Goal: Task Accomplishment & Management: Manage account settings

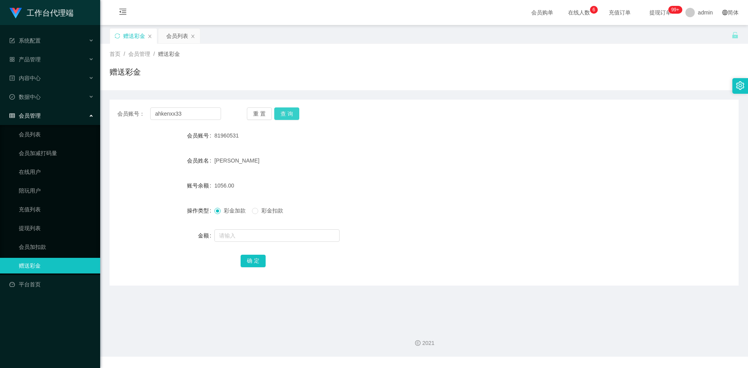
type input "ahkenxx33"
click at [289, 113] on button "查 询" at bounding box center [286, 114] width 25 height 13
click at [291, 115] on button "查 询" at bounding box center [286, 114] width 25 height 13
click at [240, 235] on input "text" at bounding box center [276, 235] width 125 height 13
type input "300"
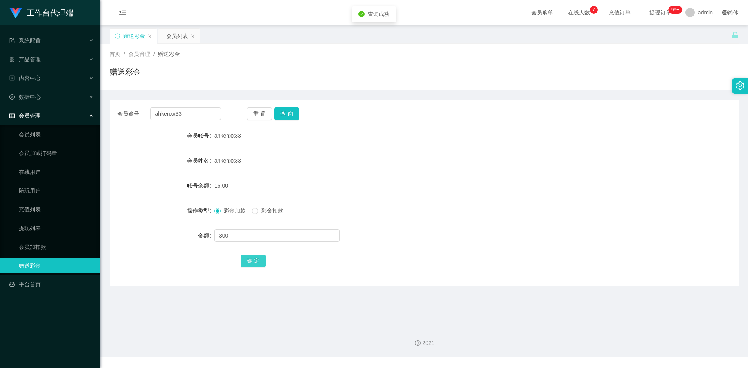
click at [251, 260] on button "确 定" at bounding box center [252, 261] width 25 height 13
click at [401, 188] on div "16.00" at bounding box center [397, 186] width 367 height 16
click at [373, 169] on form "会员账号 ahkenxx33 会员姓名 ahkenxx33 账号余额 316.00 操作类型 彩金加款 彩金扣款 金额 确 定" at bounding box center [423, 198] width 629 height 141
click at [430, 172] on form "会员账号 ahkenxx33 会员姓名 ahkenxx33 账号余额 316.00 操作类型 彩金加款 彩金扣款 金额 确 定" at bounding box center [423, 198] width 629 height 141
click at [286, 114] on button "查 询" at bounding box center [286, 114] width 25 height 13
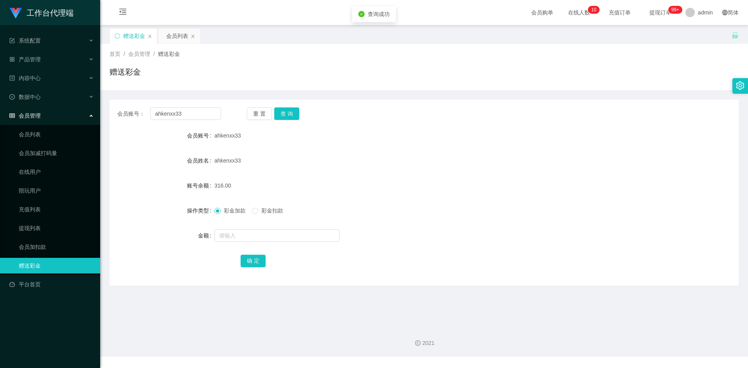
click at [347, 155] on div "ahkenxx33" at bounding box center [397, 161] width 367 height 16
click at [178, 34] on div "会员列表" at bounding box center [177, 36] width 22 height 15
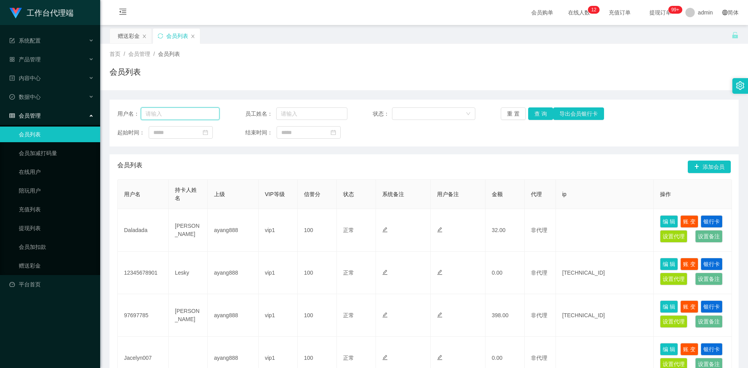
click at [194, 113] on input "text" at bounding box center [180, 114] width 79 height 13
paste input "ahkenxx33"
click at [543, 115] on button "查 询" at bounding box center [540, 114] width 25 height 13
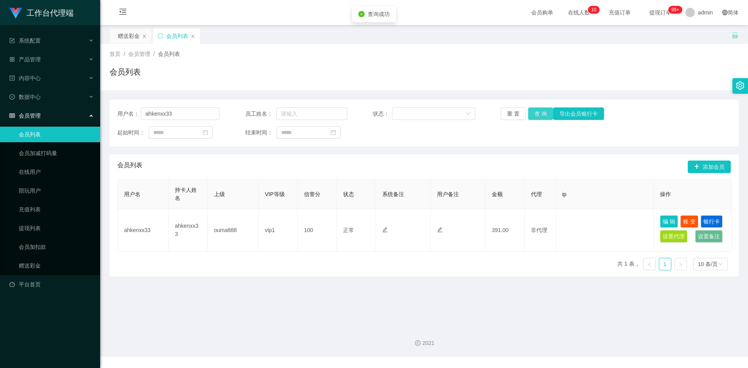
click at [539, 116] on button "查 询" at bounding box center [540, 114] width 25 height 13
click at [185, 111] on input "ahkenxx33" at bounding box center [180, 114] width 79 height 13
paste input "81960531"
type input "81960531"
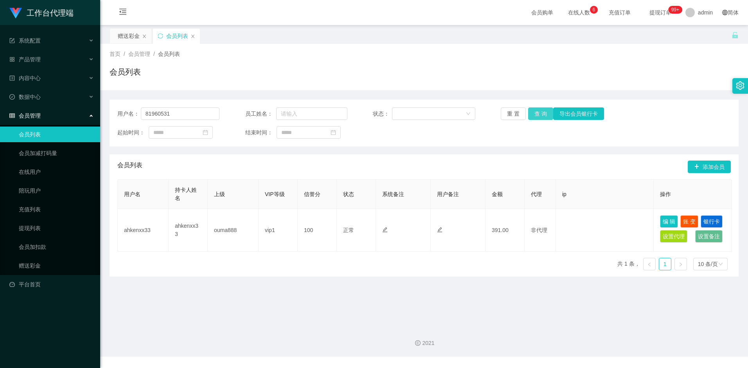
click at [537, 112] on button "查 询" at bounding box center [540, 114] width 25 height 13
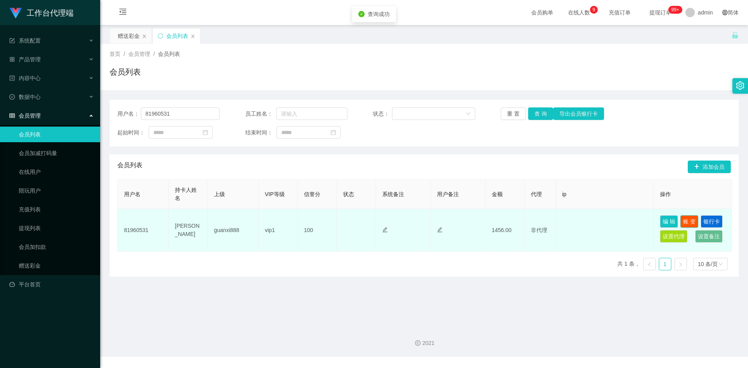
click at [690, 221] on button "账 变" at bounding box center [689, 221] width 18 height 13
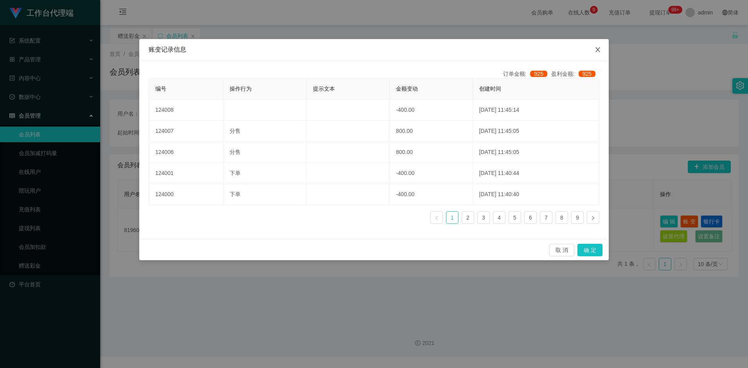
click at [593, 53] on span "Close" at bounding box center [597, 50] width 22 height 22
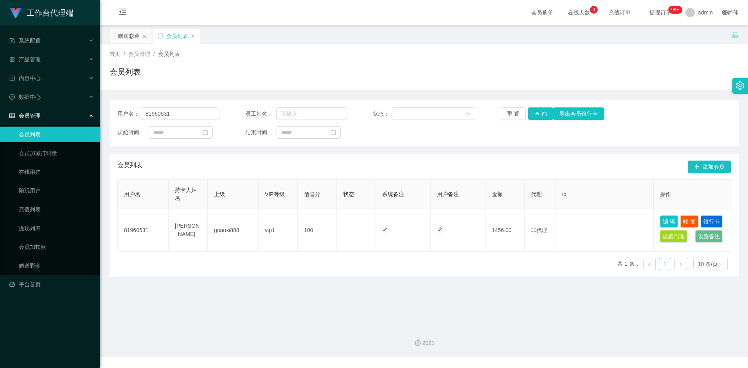
click at [633, 44] on div "首页 / 会员管理 / 会员列表 / 会员列表" at bounding box center [423, 67] width 647 height 47
click at [124, 40] on div "赠送彩金" at bounding box center [129, 36] width 22 height 15
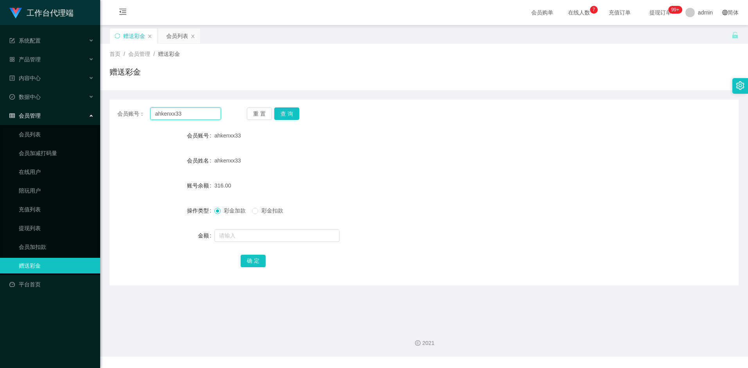
click at [189, 115] on input "ahkenxx33" at bounding box center [185, 114] width 70 height 13
click at [292, 113] on button "查 询" at bounding box center [286, 114] width 25 height 13
click at [252, 237] on input "text" at bounding box center [276, 235] width 125 height 13
type input "8"
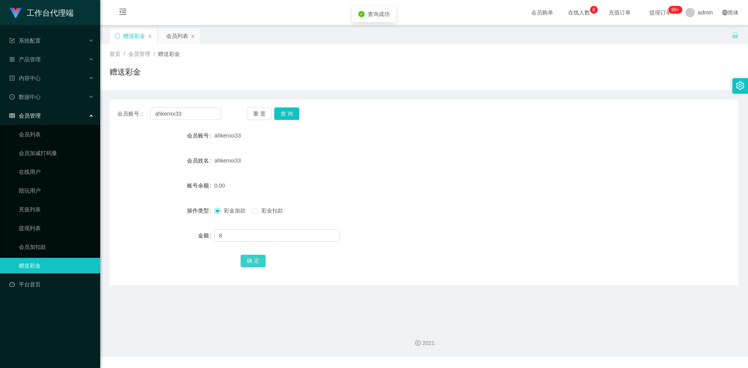
click at [255, 259] on button "确 定" at bounding box center [252, 261] width 25 height 13
click at [540, 143] on form "会员账号 ahkenxx33 会员姓名 ahkenxx33 账号余额 8.00 操作类型 彩金加款 彩金扣款 金额 确 定" at bounding box center [423, 198] width 629 height 141
click at [175, 36] on div "会员列表" at bounding box center [177, 36] width 22 height 15
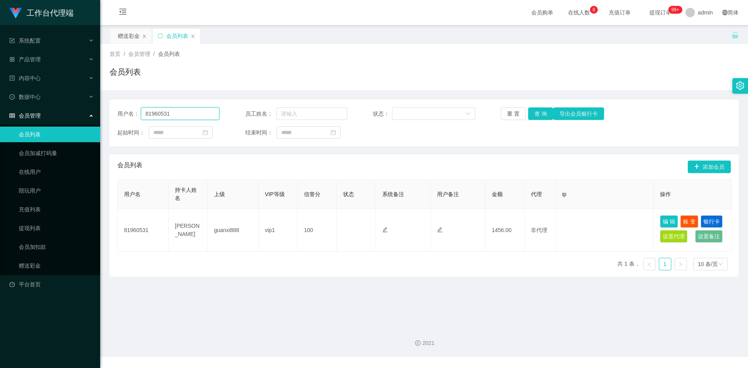
click at [183, 116] on input "81960531" at bounding box center [180, 114] width 79 height 13
type input "kinsee8816"
click at [536, 112] on button "查 询" at bounding box center [540, 114] width 25 height 13
click at [536, 111] on button "查 询" at bounding box center [540, 114] width 25 height 13
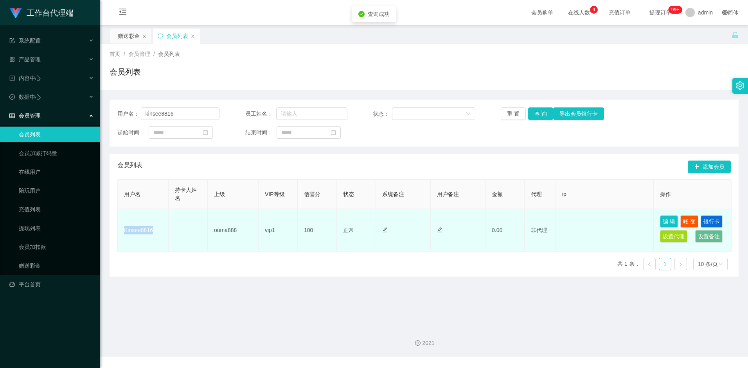
drag, startPoint x: 124, startPoint y: 230, endPoint x: 152, endPoint y: 231, distance: 28.2
click at [152, 231] on td "Kinsee8816" at bounding box center [143, 230] width 51 height 43
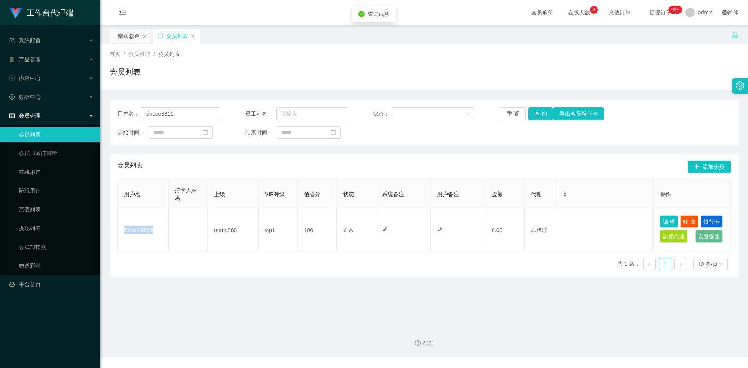
copy td "Kinsee8816"
click at [130, 36] on div "赠送彩金" at bounding box center [129, 36] width 22 height 15
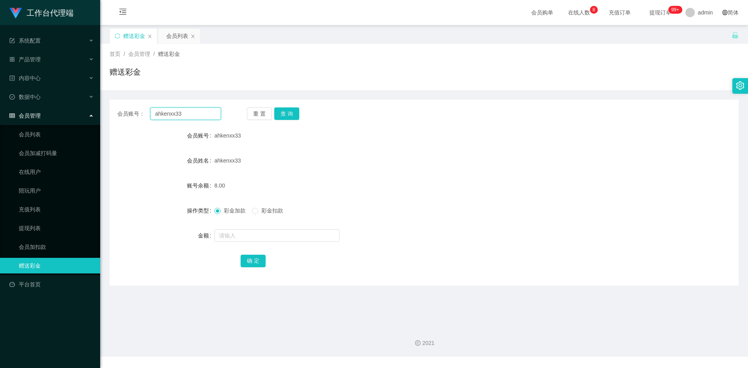
click at [200, 116] on input "ahkenxx33" at bounding box center [185, 114] width 70 height 13
paste input "Kinsee8816"
type input "Kinsee8816"
click at [287, 113] on button "查 询" at bounding box center [286, 114] width 25 height 13
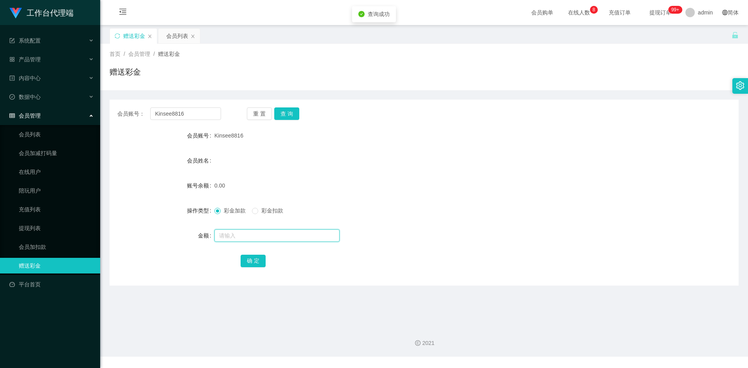
click at [249, 236] on input "text" at bounding box center [276, 235] width 125 height 13
type input "100"
click at [258, 262] on button "确 定" at bounding box center [252, 261] width 25 height 13
click at [39, 60] on span "产品管理" at bounding box center [24, 59] width 31 height 6
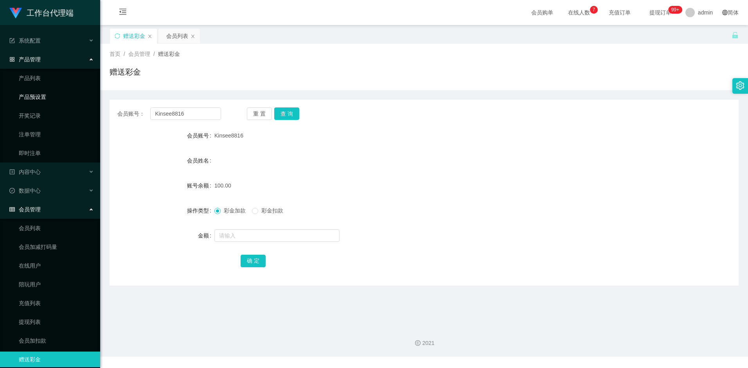
click at [45, 97] on link "产品预设置" at bounding box center [56, 97] width 75 height 16
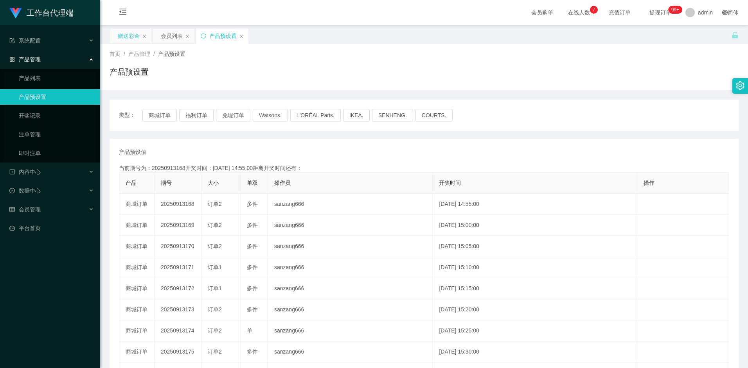
click at [131, 34] on div "赠送彩金" at bounding box center [129, 36] width 22 height 15
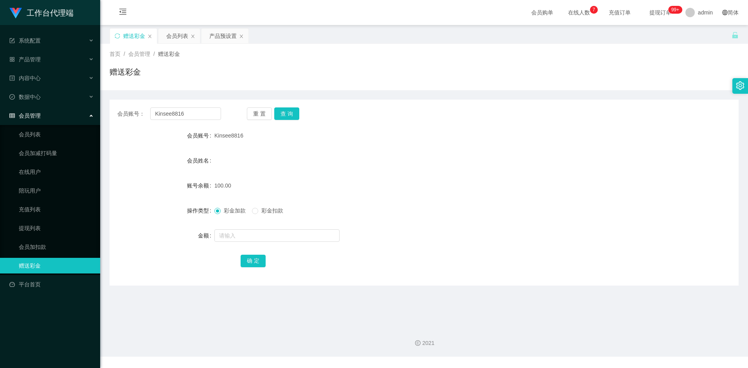
click at [339, 183] on div "100.00" at bounding box center [397, 186] width 367 height 16
click at [188, 111] on input "Kinsee8816" at bounding box center [185, 114] width 70 height 13
click at [218, 33] on div "产品预设置" at bounding box center [222, 36] width 27 height 15
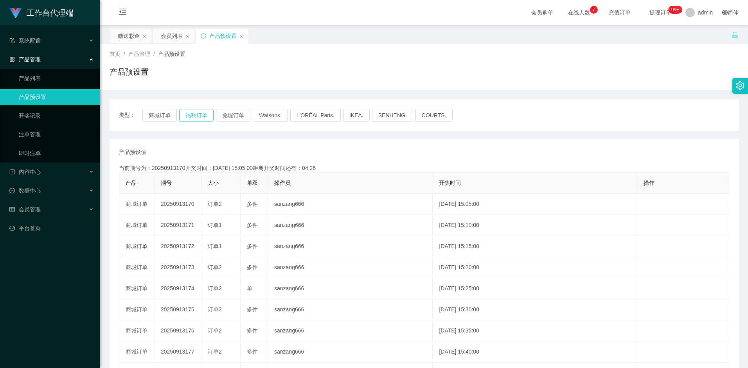
click at [198, 110] on button "福利订单" at bounding box center [196, 115] width 34 height 13
click at [34, 135] on link "注单管理" at bounding box center [56, 135] width 75 height 16
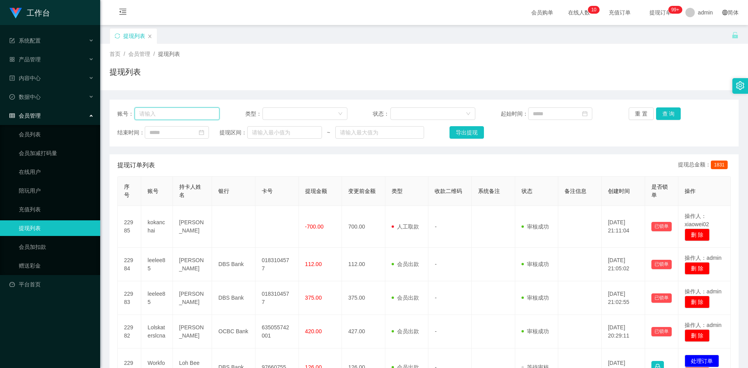
click at [170, 115] on input "text" at bounding box center [176, 114] width 85 height 13
paste input "ahkenxx33"
click at [670, 108] on button "查 询" at bounding box center [668, 114] width 25 height 13
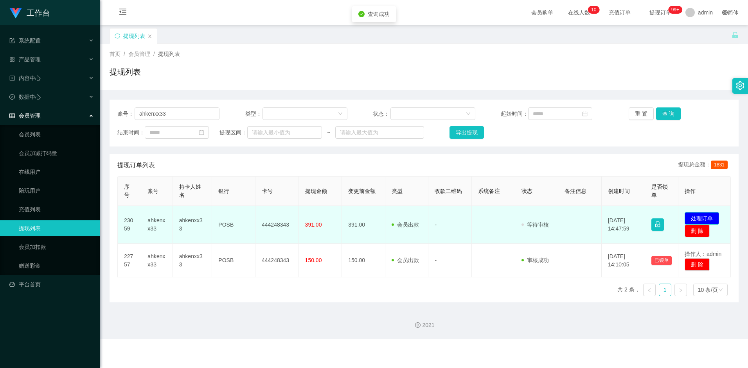
click at [695, 214] on button "处理订单" at bounding box center [701, 218] width 34 height 13
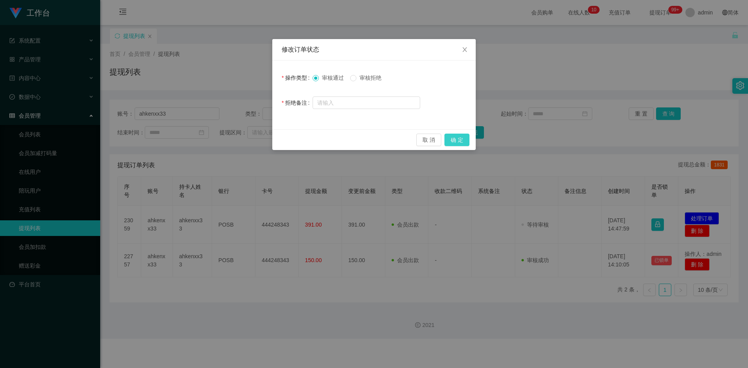
click at [454, 143] on button "确 定" at bounding box center [456, 140] width 25 height 13
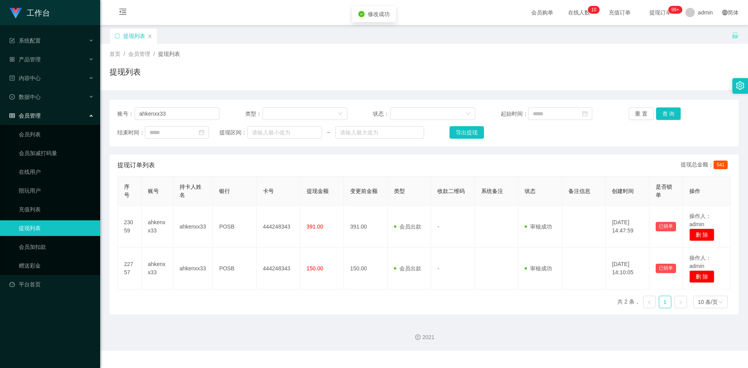
click at [319, 168] on div "提现订单列表 提现总金额： 541" at bounding box center [423, 165] width 613 height 22
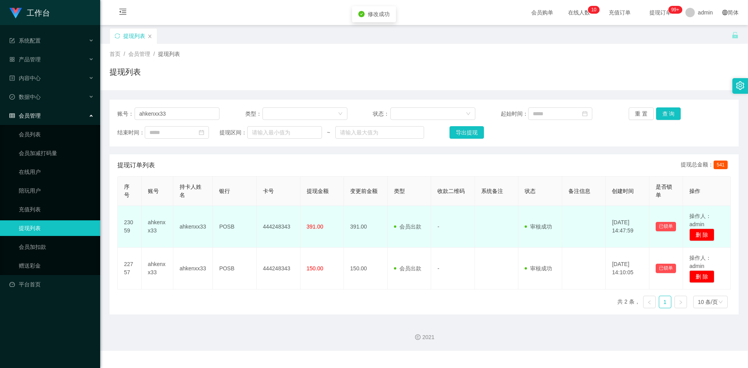
click at [274, 227] on td "444248343" at bounding box center [278, 227] width 44 height 42
copy td "444248343"
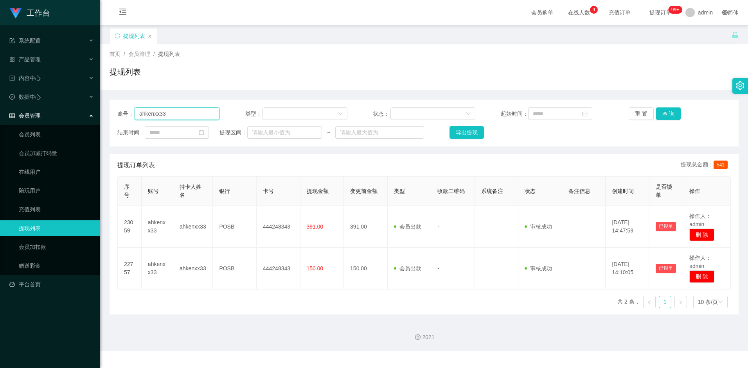
click at [178, 115] on input "ahkenxx33" at bounding box center [176, 114] width 85 height 13
paste input "Kinsee8816"
type input "Kinsee8816"
click at [670, 116] on button "查 询" at bounding box center [668, 114] width 25 height 13
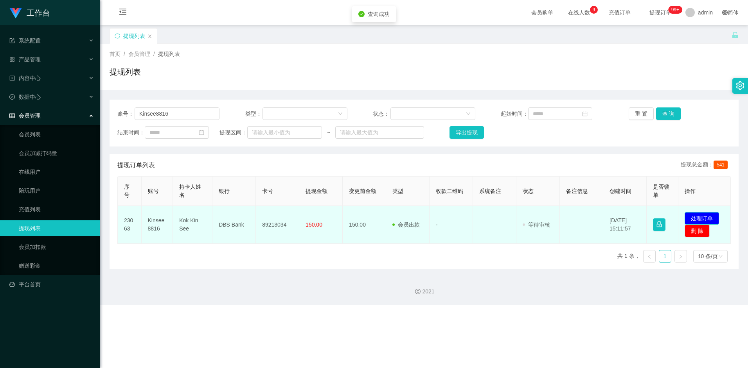
drag, startPoint x: 714, startPoint y: 215, endPoint x: 702, endPoint y: 213, distance: 12.2
click at [714, 215] on button "处理订单" at bounding box center [701, 218] width 34 height 13
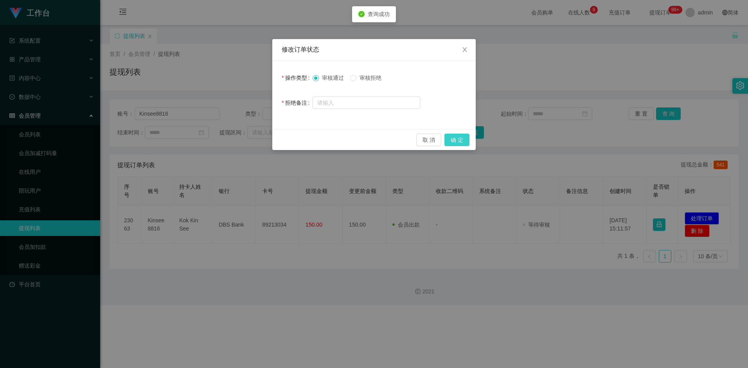
click at [456, 141] on button "确 定" at bounding box center [456, 140] width 25 height 13
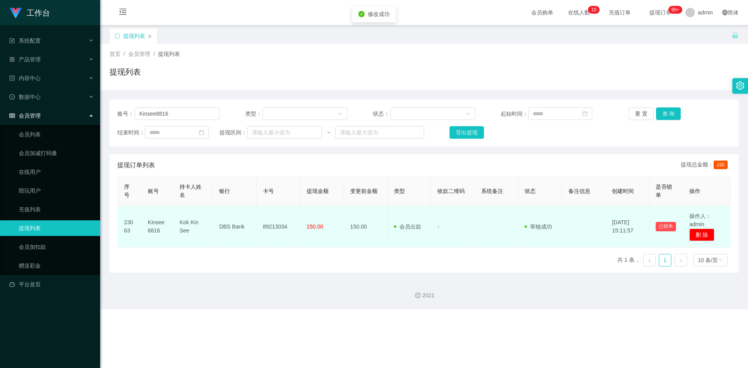
click at [274, 226] on td "89213034" at bounding box center [278, 227] width 44 height 42
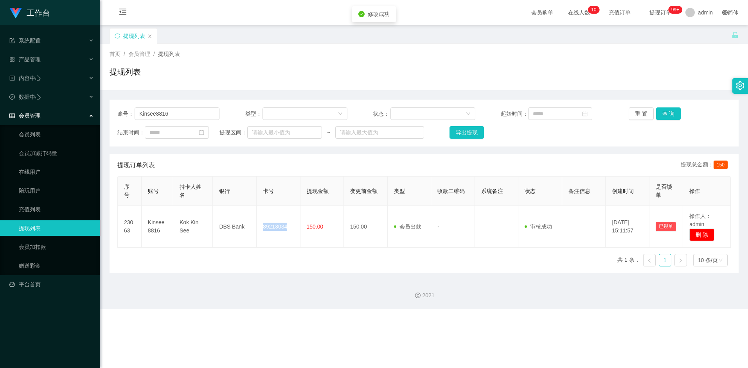
copy td "89213034"
click at [500, 253] on div "序号 账号 持卡人姓名 银行 卡号 提现金额 变更前金额 类型 收款二维码 系统备注 状态 备注信息 创建时间 是否锁单 操作 23063 Kinsee881…" at bounding box center [423, 224] width 613 height 97
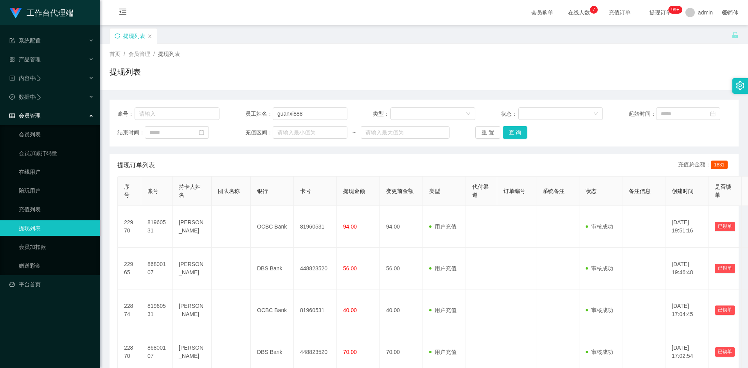
click at [117, 35] on icon "图标: sync" at bounding box center [117, 35] width 5 height 5
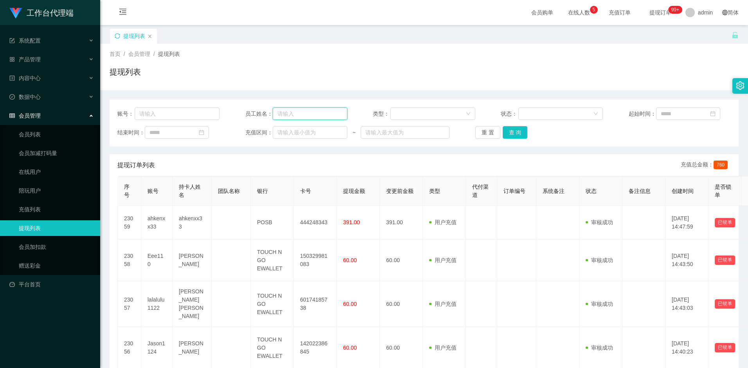
click at [294, 115] on input "text" at bounding box center [309, 114] width 75 height 13
click at [283, 81] on div "提现列表" at bounding box center [423, 75] width 629 height 18
click at [288, 111] on input "text" at bounding box center [309, 114] width 75 height 13
type input "guanxi888"
click at [510, 132] on button "查 询" at bounding box center [514, 132] width 25 height 13
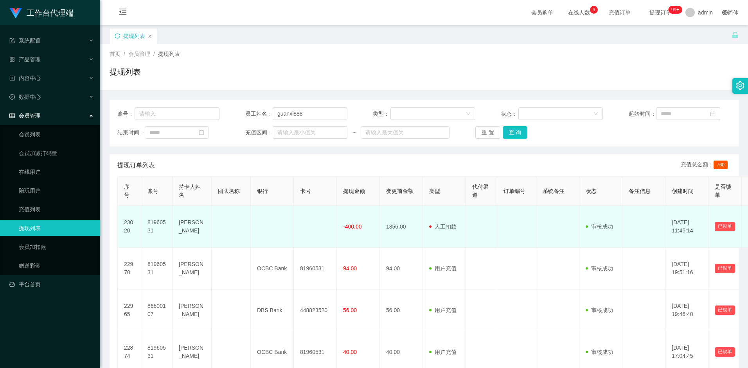
click at [160, 221] on td "81960531" at bounding box center [156, 227] width 31 height 42
copy td "81960531"
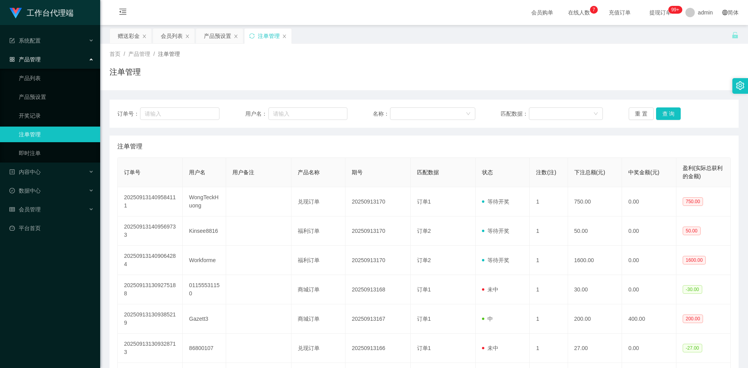
click at [618, 83] on div "注单管理" at bounding box center [423, 75] width 629 height 18
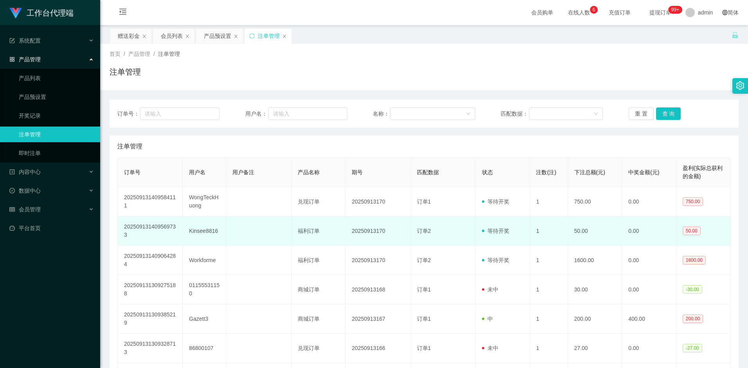
click at [203, 231] on td "Kinsee8816" at bounding box center [204, 231] width 43 height 29
copy td "Kinsee8816"
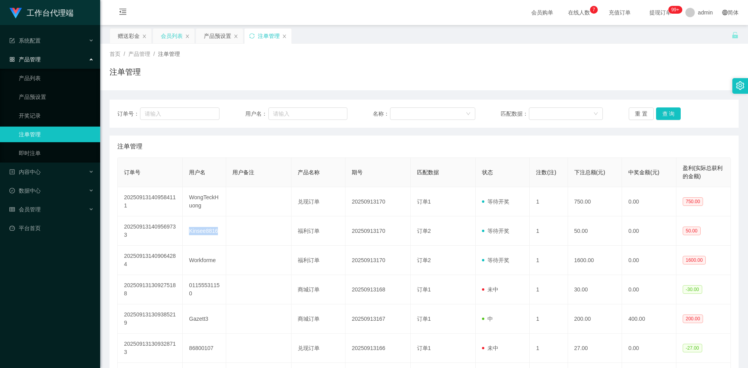
click at [167, 39] on div "会员列表" at bounding box center [172, 36] width 22 height 15
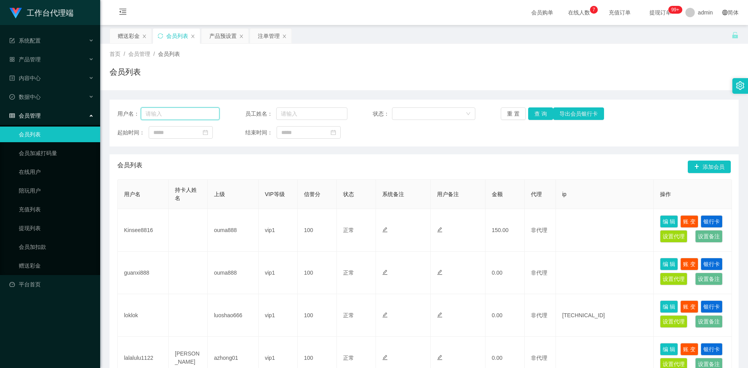
click at [184, 111] on input "text" at bounding box center [180, 114] width 79 height 13
paste input "Kinsee8816"
type input "Kinsee8816"
click at [533, 115] on button "查 询" at bounding box center [540, 114] width 25 height 13
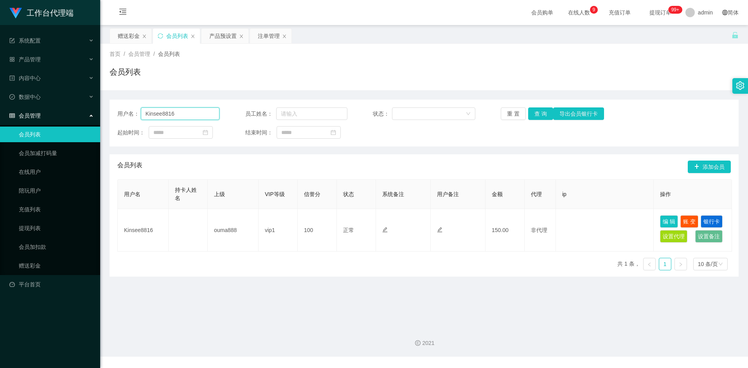
click at [185, 115] on input "Kinsee8816" at bounding box center [180, 114] width 79 height 13
drag, startPoint x: 132, startPoint y: 34, endPoint x: 135, endPoint y: 43, distance: 10.1
click at [132, 34] on div "赠送彩金" at bounding box center [129, 36] width 22 height 15
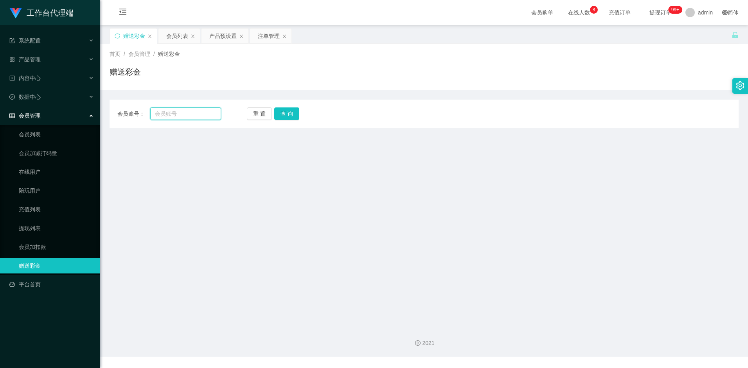
click at [179, 114] on input "text" at bounding box center [185, 114] width 70 height 13
paste input "ahkenxx33"
type input "ahkenxx33"
click at [286, 117] on button "查 询" at bounding box center [286, 114] width 25 height 13
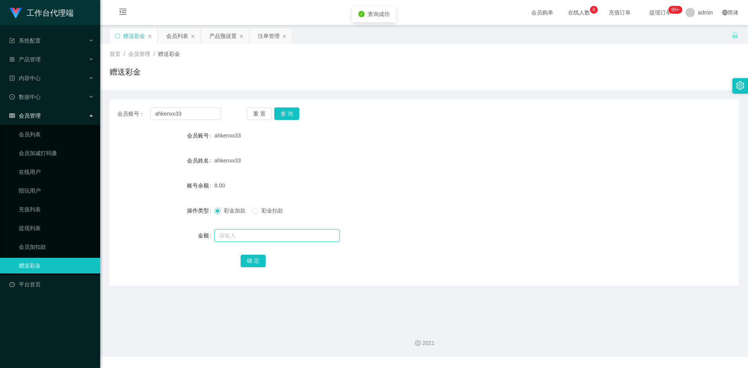
click at [233, 237] on input "text" at bounding box center [276, 235] width 125 height 13
type input "8"
drag, startPoint x: 255, startPoint y: 264, endPoint x: 256, endPoint y: 258, distance: 5.7
click at [255, 264] on button "确 定" at bounding box center [252, 261] width 25 height 13
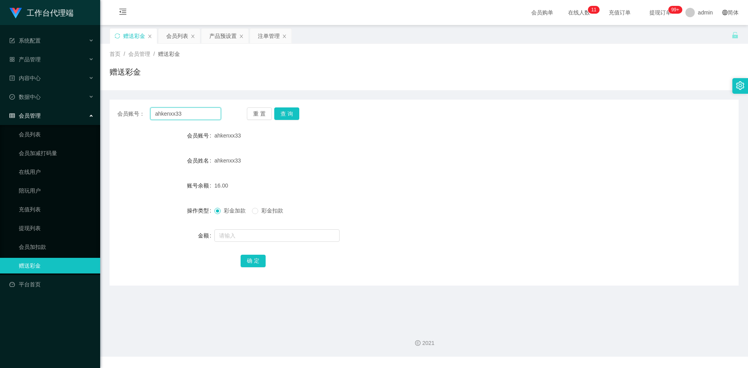
click at [187, 112] on input "ahkenxx33" at bounding box center [185, 114] width 70 height 13
paste input "Kinsee8816"
type input "Kinsee8816"
click at [285, 106] on div "会员账号： Kinsee8816 重 置 查 询 会员账号 ahkenxx33 会员姓名 ahkenxx33 账号余额 16.00 操作类型 彩金加款 彩金扣…" at bounding box center [423, 193] width 629 height 186
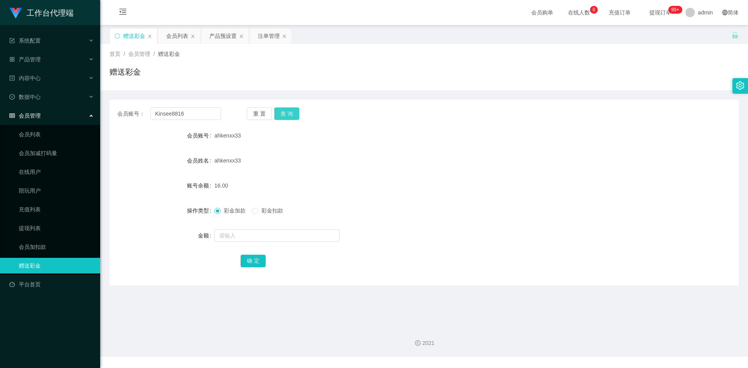
click at [287, 112] on button "查 询" at bounding box center [286, 114] width 25 height 13
drag, startPoint x: 246, startPoint y: 235, endPoint x: 237, endPoint y: 242, distance: 12.3
click at [246, 235] on input "text" at bounding box center [276, 235] width 125 height 13
type input "16"
click at [255, 263] on button "确 定" at bounding box center [252, 261] width 25 height 13
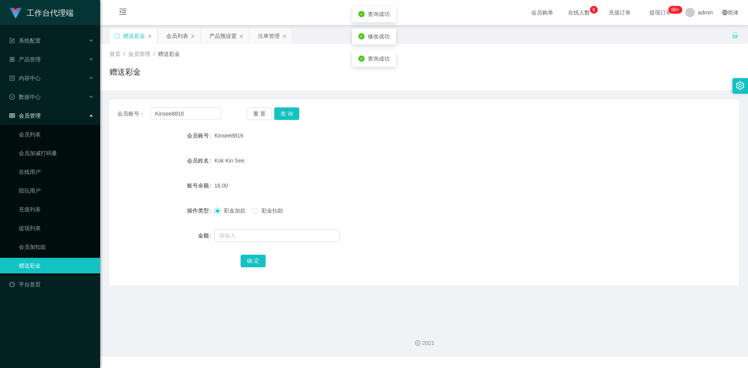
click at [450, 215] on div "彩金加款 彩金扣款" at bounding box center [397, 211] width 367 height 16
click at [192, 117] on input "Kinsee8816" at bounding box center [185, 114] width 70 height 13
click at [298, 115] on button "查 询" at bounding box center [286, 114] width 25 height 13
click at [244, 234] on input "text" at bounding box center [276, 235] width 125 height 13
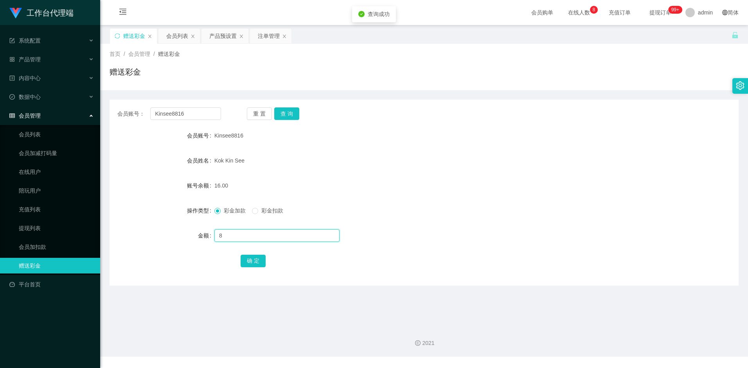
type input "8"
drag, startPoint x: 248, startPoint y: 251, endPoint x: 250, endPoint y: 259, distance: 8.1
click at [248, 254] on form "会员账号 Kinsee8816 会员姓名 Kok Kin See 账号余额 16.00 操作类型 彩金加款 彩金扣款 金额 8 确 定" at bounding box center [423, 198] width 629 height 141
click at [252, 260] on button "确 定" at bounding box center [252, 261] width 25 height 13
click at [373, 177] on form "会员账号 Kinsee8816 会员姓名 Kok Kin See 账号余额 24.00 操作类型 彩金加款 彩金扣款 金额 确 定" at bounding box center [423, 198] width 629 height 141
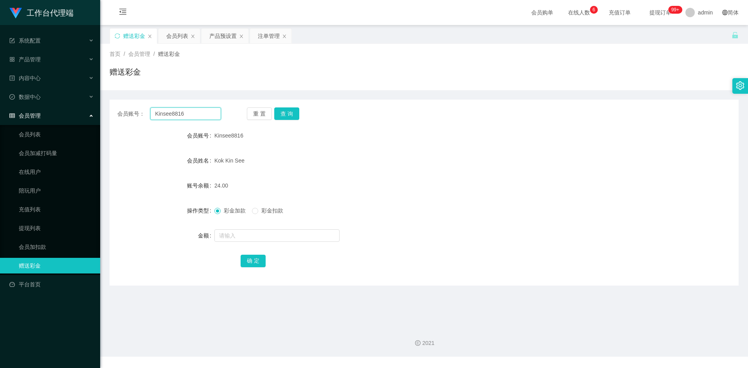
click at [191, 111] on input "Kinsee8816" at bounding box center [185, 114] width 70 height 13
paste input "ahkenxx33"
type input "ahkenxx33"
click at [291, 117] on button "查 询" at bounding box center [286, 114] width 25 height 13
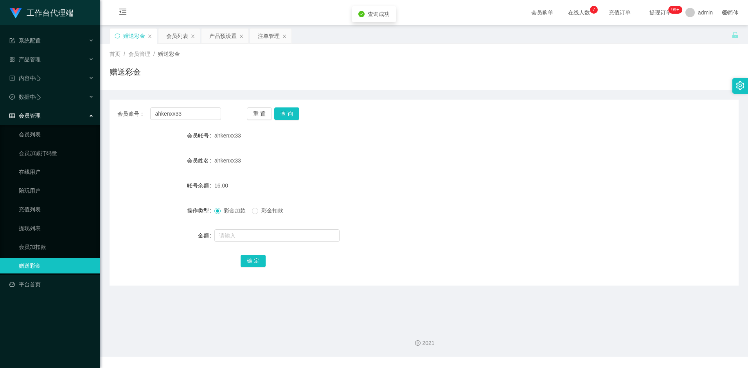
click at [243, 242] on div at bounding box center [397, 236] width 367 height 16
click at [242, 234] on input "text" at bounding box center [276, 235] width 125 height 13
type input "8"
click at [251, 256] on button "确 定" at bounding box center [252, 261] width 25 height 13
click at [473, 230] on div at bounding box center [397, 236] width 367 height 16
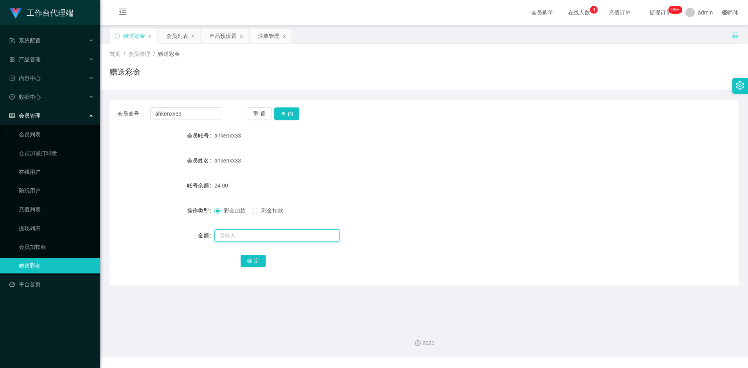
click at [231, 233] on input "text" at bounding box center [276, 235] width 125 height 13
click at [193, 115] on input "ahkenxx33" at bounding box center [185, 114] width 70 height 13
paste input "Kinsee8816"
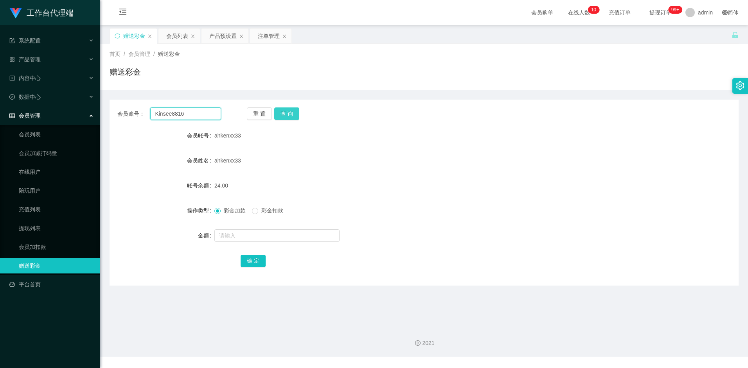
type input "Kinsee8816"
click at [292, 108] on button "查 询" at bounding box center [286, 114] width 25 height 13
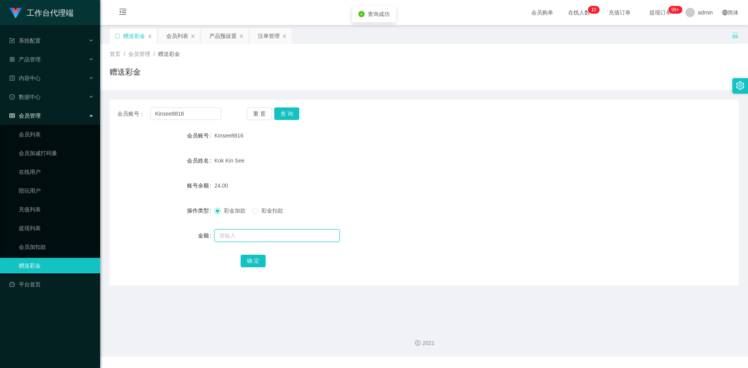
click at [237, 235] on input "text" at bounding box center [276, 235] width 125 height 13
type input "8"
click at [253, 264] on button "确 定" at bounding box center [252, 261] width 25 height 13
click at [394, 195] on form "会员账号 Kinsee8816 会员姓名 Kok Kin See 账号余额 32.00 操作类型 彩金加款 彩金扣款 金额 确 定" at bounding box center [423, 198] width 629 height 141
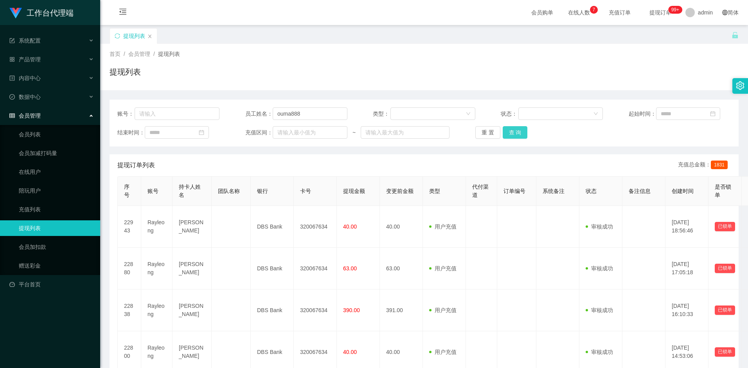
click at [509, 133] on button "查 询" at bounding box center [514, 132] width 25 height 13
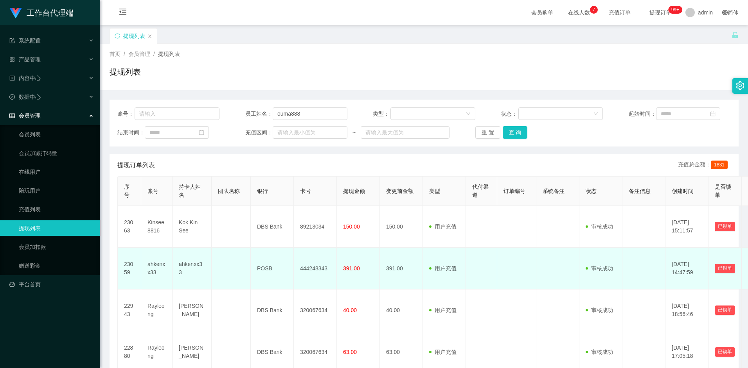
click at [197, 269] on td "ahkenxx33" at bounding box center [191, 269] width 39 height 42
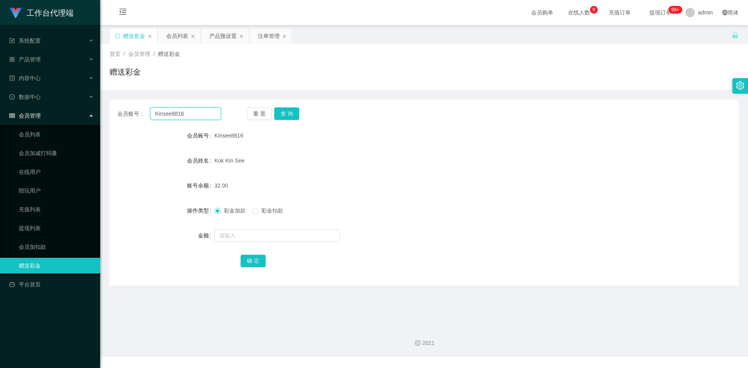
click at [196, 115] on input "Kinsee8816" at bounding box center [185, 114] width 70 height 13
click at [285, 112] on button "查 询" at bounding box center [286, 114] width 25 height 13
click at [239, 237] on input "text" at bounding box center [276, 235] width 125 height 13
type input "16"
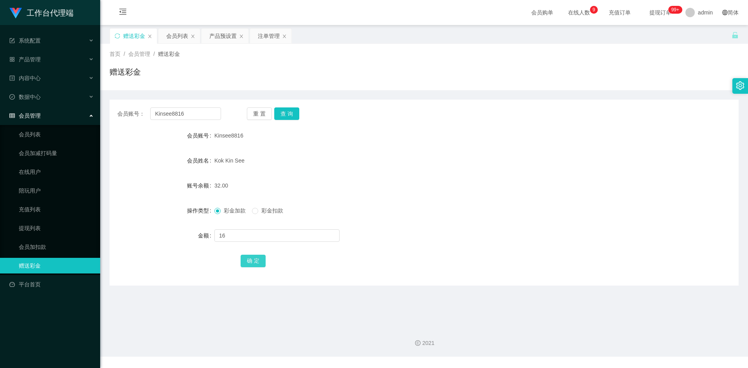
click at [256, 260] on button "确 定" at bounding box center [252, 261] width 25 height 13
click at [456, 168] on div "Kok Kin See" at bounding box center [397, 161] width 367 height 16
click at [193, 113] on input "Kinsee8816" at bounding box center [185, 114] width 70 height 13
click at [285, 111] on button "查 询" at bounding box center [286, 114] width 25 height 13
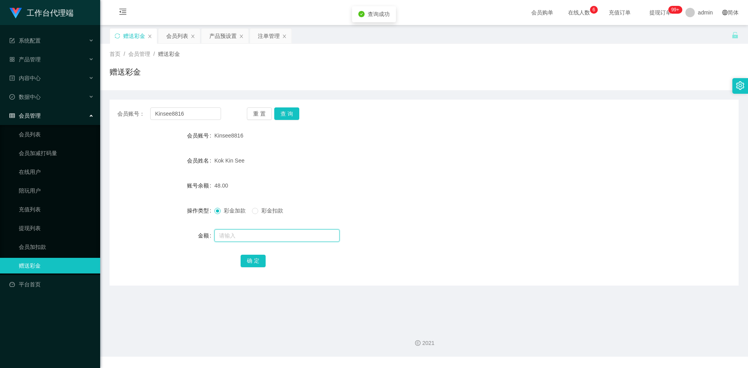
click at [236, 235] on input "text" at bounding box center [276, 235] width 125 height 13
type input "8"
click at [254, 258] on button "确 定" at bounding box center [252, 261] width 25 height 13
click at [181, 40] on div "会员列表" at bounding box center [177, 36] width 22 height 15
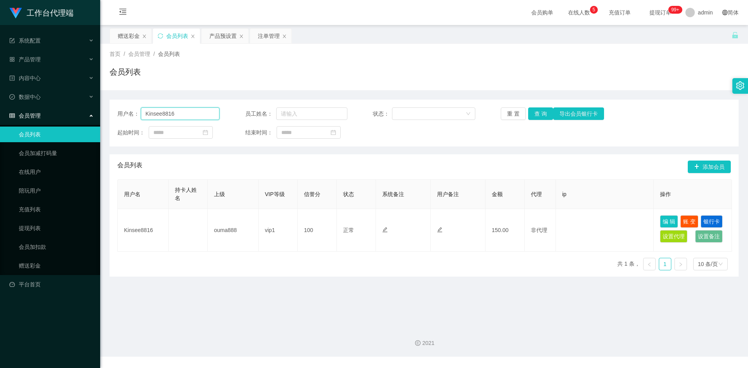
click at [179, 111] on input "Kinsee8816" at bounding box center [180, 114] width 79 height 13
type input "ros"
click at [550, 115] on button "查 询" at bounding box center [540, 114] width 25 height 13
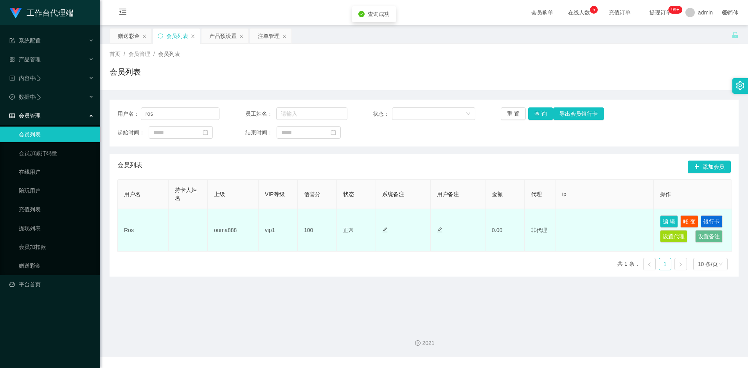
click at [128, 230] on td "Ros" at bounding box center [143, 230] width 51 height 43
copy td "Ros"
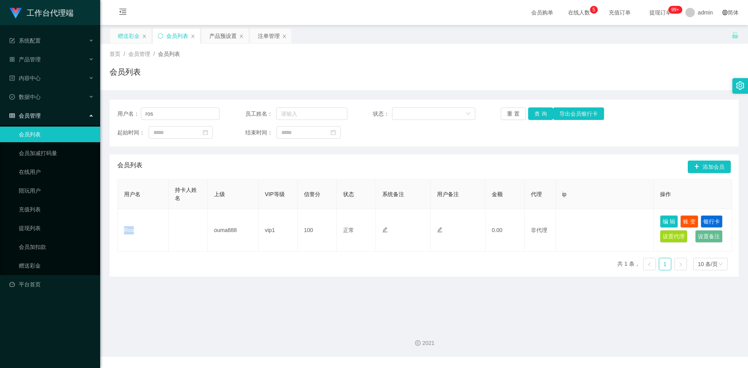
drag, startPoint x: 127, startPoint y: 36, endPoint x: 130, endPoint y: 40, distance: 5.3
click at [127, 36] on div "赠送彩金" at bounding box center [129, 36] width 22 height 15
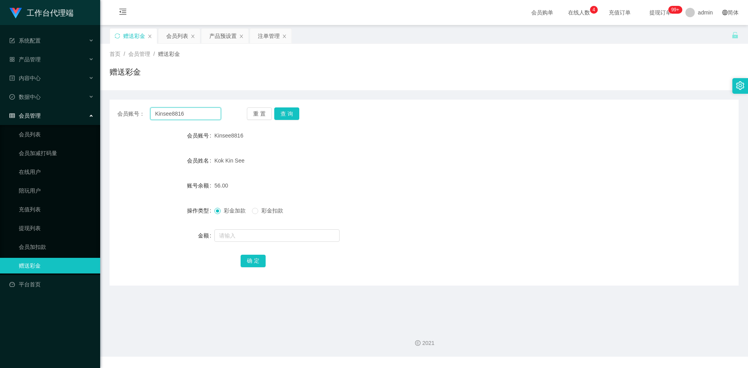
click at [189, 112] on input "Kinsee8816" at bounding box center [185, 114] width 70 height 13
click at [189, 111] on input "Kinsee8816" at bounding box center [185, 114] width 70 height 13
paste input "Ros"
type input "Ros"
click at [287, 113] on button "查 询" at bounding box center [286, 114] width 25 height 13
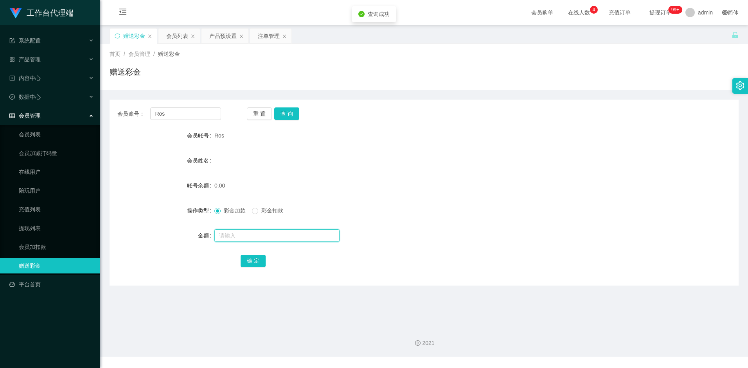
click at [238, 238] on input "text" at bounding box center [276, 235] width 125 height 13
type input "100"
click at [251, 260] on button "确 定" at bounding box center [252, 261] width 25 height 13
click at [191, 111] on input "Ros" at bounding box center [185, 114] width 70 height 13
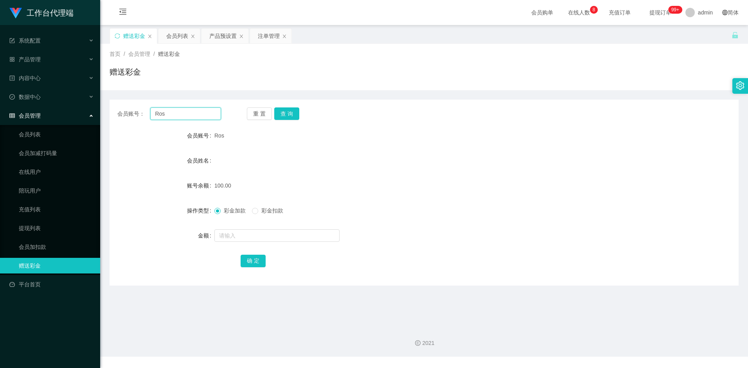
paste input "ahkenxx33"
type input "ahkenxx33"
click at [283, 112] on button "查 询" at bounding box center [286, 114] width 25 height 13
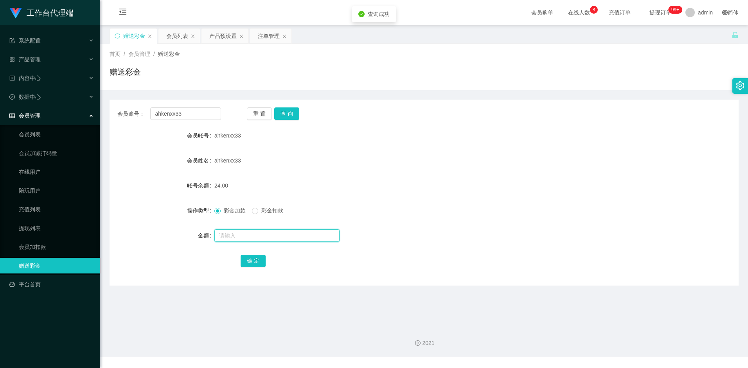
click at [255, 237] on input "text" at bounding box center [276, 235] width 125 height 13
type input "8"
click at [252, 260] on button "确 定" at bounding box center [252, 261] width 25 height 13
click at [570, 161] on div "ahkenxx33" at bounding box center [397, 161] width 367 height 16
click at [230, 37] on div "产品预设置" at bounding box center [222, 36] width 27 height 15
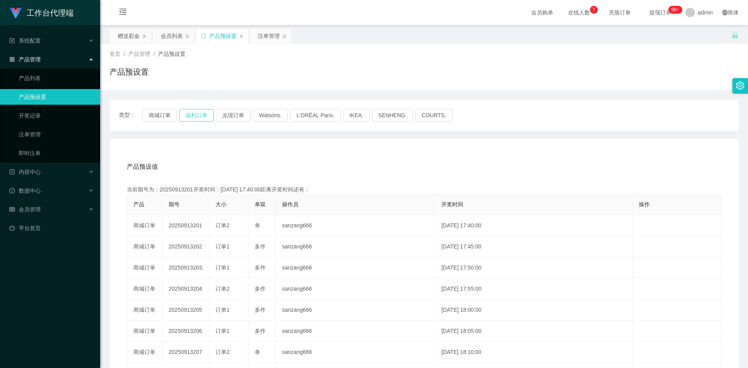
click at [203, 113] on button "福利订单" at bounding box center [196, 115] width 34 height 13
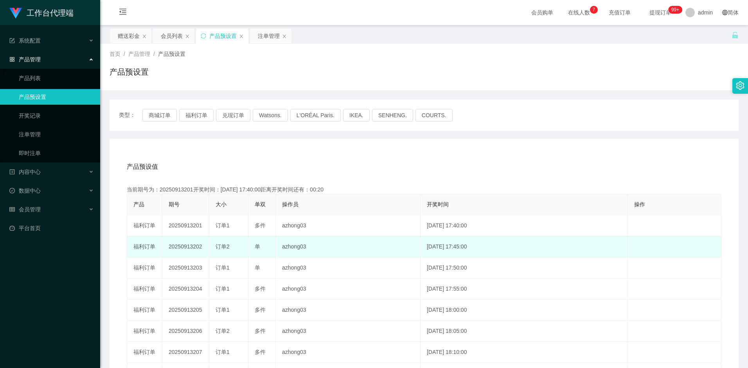
click at [192, 247] on td "20250913202" at bounding box center [185, 247] width 47 height 21
copy td "20250913202"
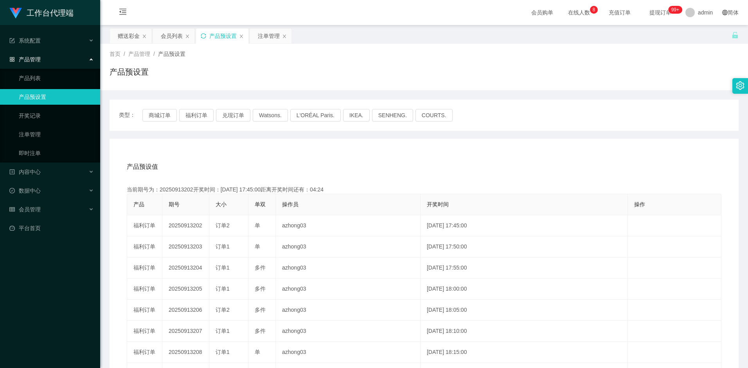
click at [206, 36] on icon "图标: sync" at bounding box center [203, 35] width 5 height 5
click at [122, 35] on div "赠送彩金" at bounding box center [129, 36] width 22 height 15
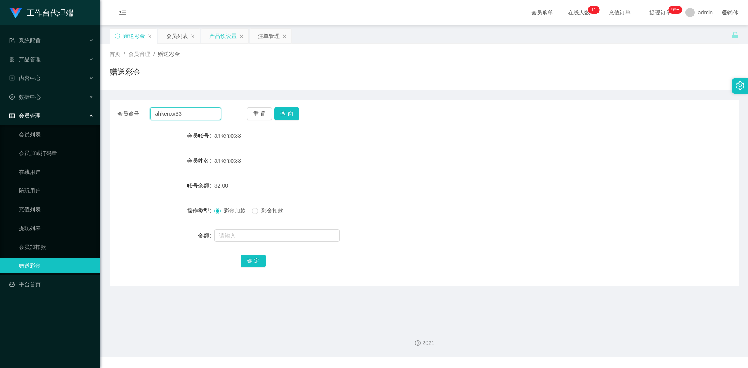
click at [190, 115] on input "ahkenxx33" at bounding box center [185, 114] width 70 height 13
click at [294, 115] on button "查 询" at bounding box center [286, 114] width 25 height 13
click at [233, 236] on input "text" at bounding box center [276, 235] width 125 height 13
type input "8"
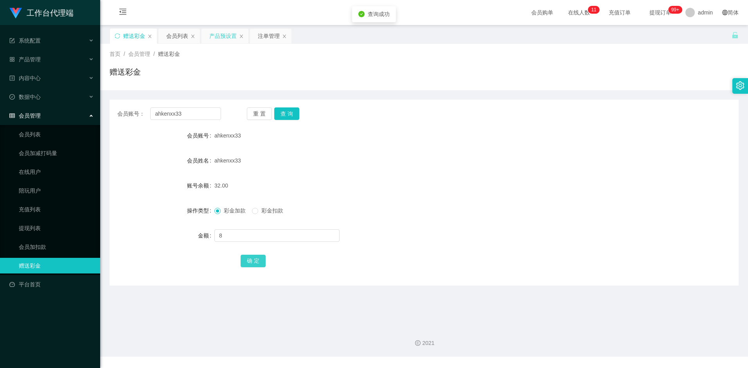
click at [248, 260] on button "确 定" at bounding box center [252, 261] width 25 height 13
click at [222, 35] on div "产品预设置" at bounding box center [222, 36] width 27 height 15
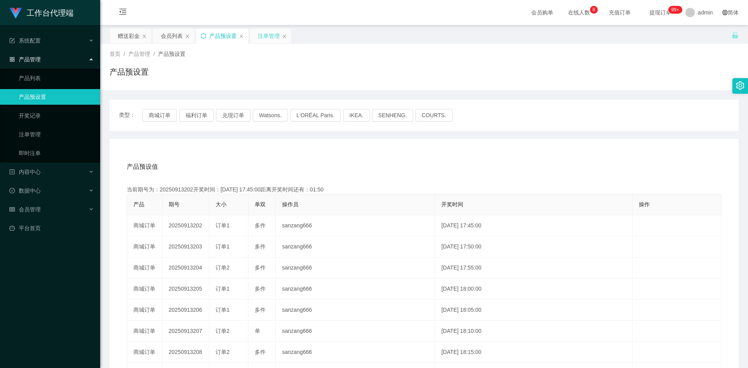
click at [257, 39] on div "注单管理" at bounding box center [270, 36] width 41 height 15
click at [264, 36] on div "注单管理" at bounding box center [269, 36] width 22 height 15
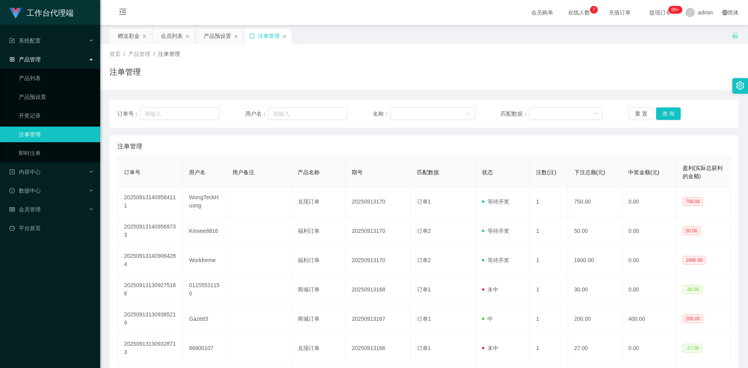
click at [250, 35] on icon "图标: sync" at bounding box center [251, 35] width 5 height 5
click at [251, 34] on icon "图标: sync" at bounding box center [251, 35] width 5 height 5
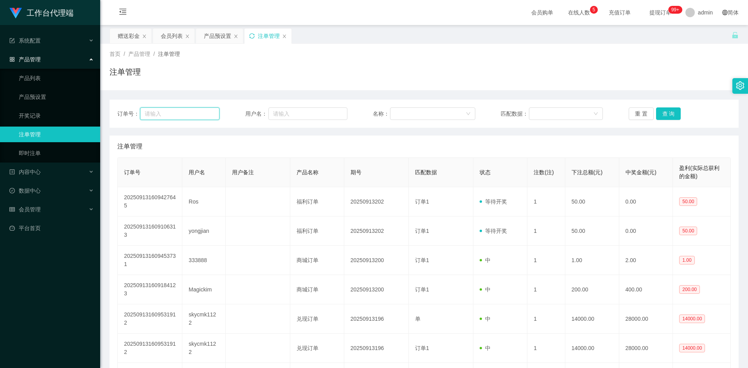
drag, startPoint x: 169, startPoint y: 115, endPoint x: 170, endPoint y: 111, distance: 4.8
click at [169, 115] on input "text" at bounding box center [179, 114] width 79 height 13
click at [131, 39] on div "赠送彩金" at bounding box center [129, 36] width 22 height 15
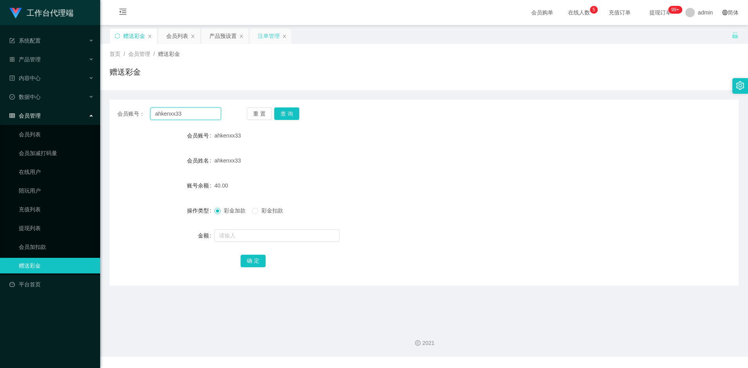
click at [189, 116] on input "ahkenxx33" at bounding box center [185, 114] width 70 height 13
paste input "Kinsee8816"
type input "Kinsee8816"
click at [283, 113] on button "查 询" at bounding box center [286, 114] width 25 height 13
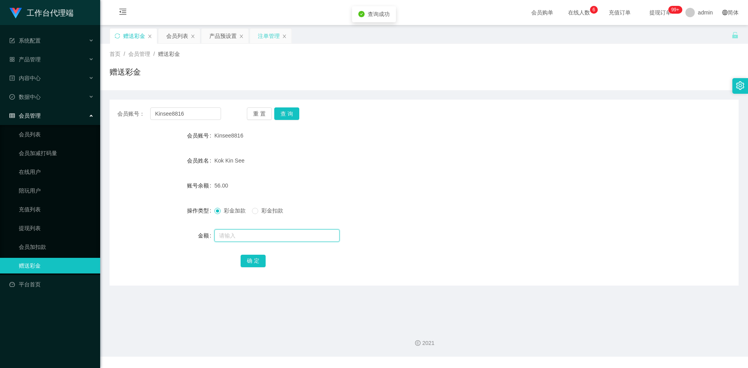
click at [250, 234] on input "text" at bounding box center [276, 235] width 125 height 13
type input "8"
click at [254, 260] on button "确 定" at bounding box center [252, 261] width 25 height 13
click at [265, 38] on div "注单管理" at bounding box center [269, 36] width 22 height 15
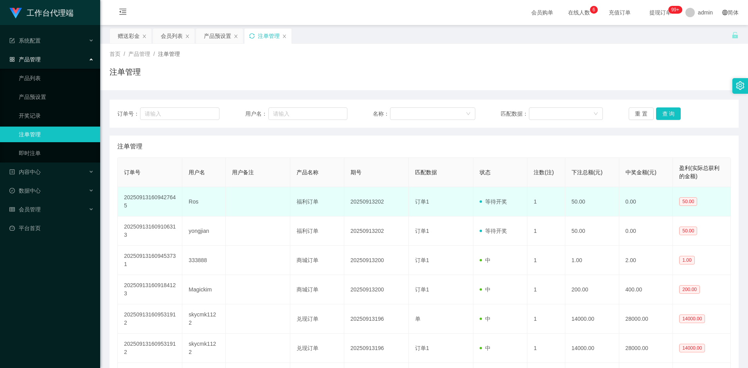
click at [196, 203] on td "Ros" at bounding box center [203, 201] width 43 height 29
copy td "Ros"
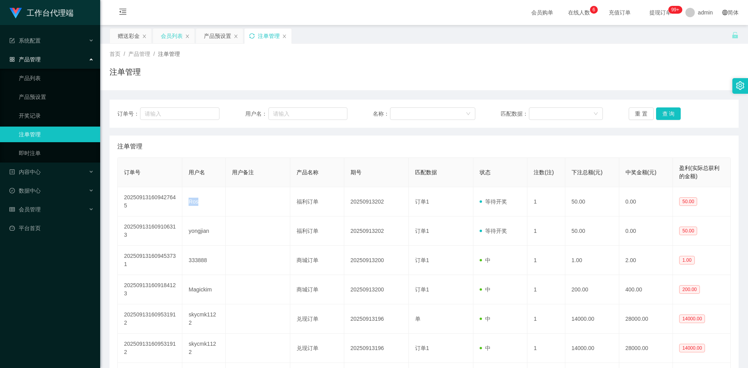
click at [173, 34] on div "会员列表" at bounding box center [172, 36] width 22 height 15
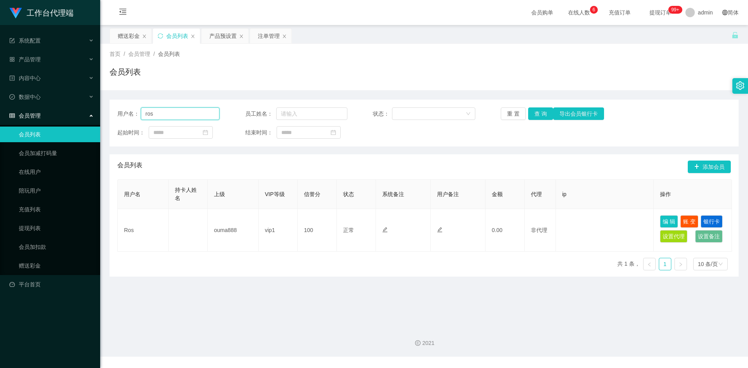
click at [182, 113] on input "ros" at bounding box center [180, 114] width 79 height 13
click at [538, 112] on button "查 询" at bounding box center [540, 114] width 25 height 13
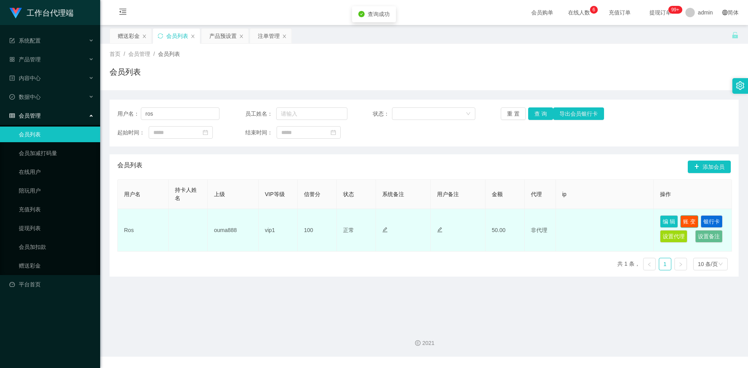
click at [688, 220] on button "账 变" at bounding box center [689, 221] width 18 height 13
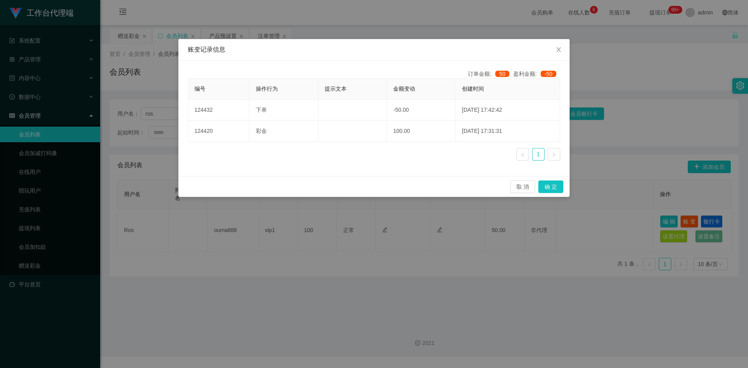
click at [515, 269] on div "账变记录信息 订单金额: 50 盈利金额: -50 编号 操作行为 提示文本 金额变动 创建时间 124432 下单 -50.00 2025-09-13 17…" at bounding box center [374, 184] width 748 height 368
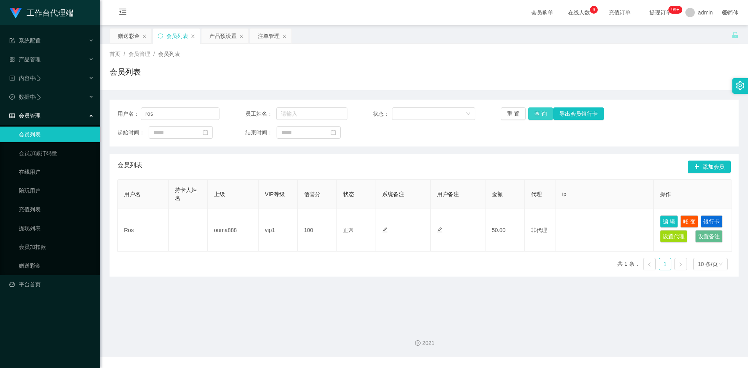
click at [542, 115] on button "查 询" at bounding box center [540, 114] width 25 height 13
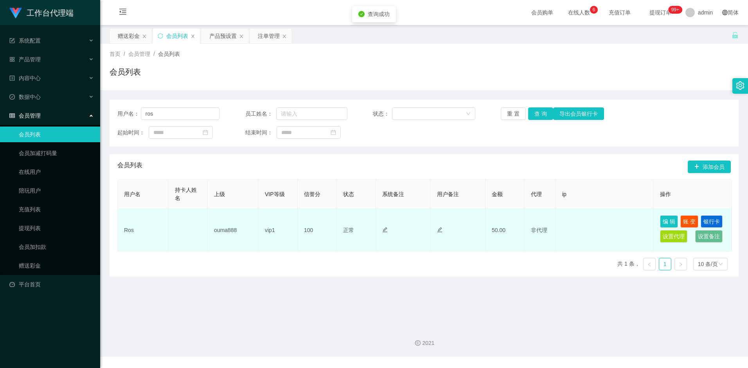
click at [128, 229] on td "Ros" at bounding box center [143, 230] width 51 height 43
copy td "Ros"
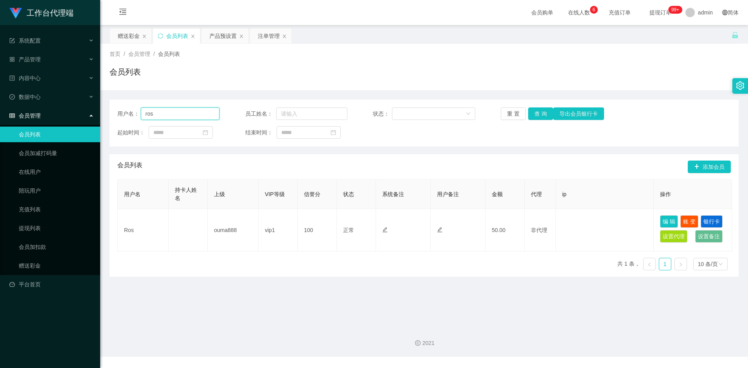
click at [171, 118] on input "ros" at bounding box center [180, 114] width 79 height 13
paste input "R"
type input "Ros"
click at [534, 112] on button "查 询" at bounding box center [540, 114] width 25 height 13
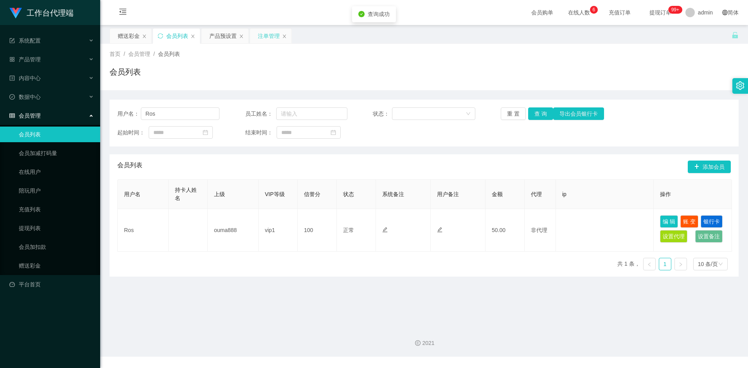
click at [270, 34] on div "注单管理" at bounding box center [269, 36] width 22 height 15
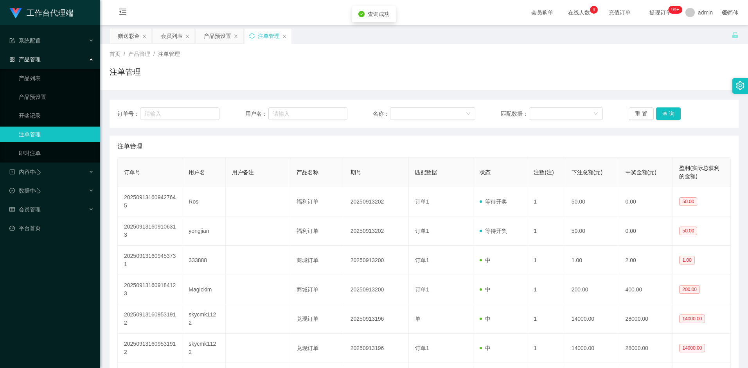
click at [253, 34] on icon "图标: sync" at bounding box center [251, 35] width 5 height 5
click at [217, 36] on div "产品预设置" at bounding box center [217, 36] width 27 height 15
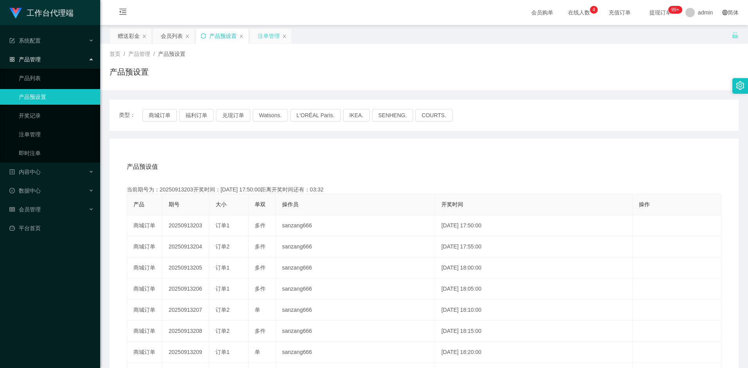
click at [263, 38] on div "注单管理" at bounding box center [269, 36] width 22 height 15
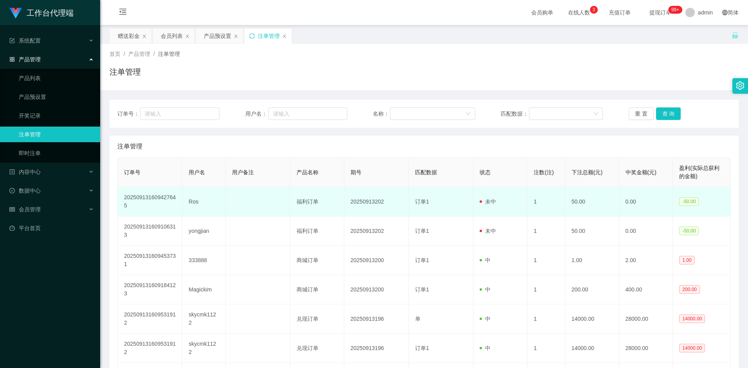
click at [496, 207] on td "未中" at bounding box center [500, 201] width 54 height 29
click at [522, 208] on td "未中" at bounding box center [500, 201] width 54 height 29
click at [498, 212] on td "未中" at bounding box center [500, 201] width 54 height 29
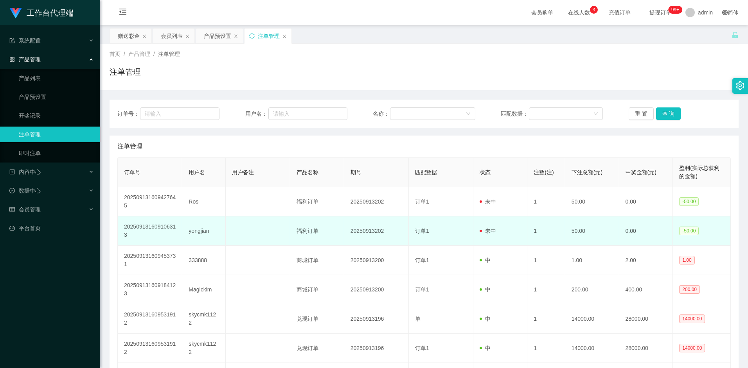
click at [497, 227] on td "未中" at bounding box center [500, 231] width 54 height 29
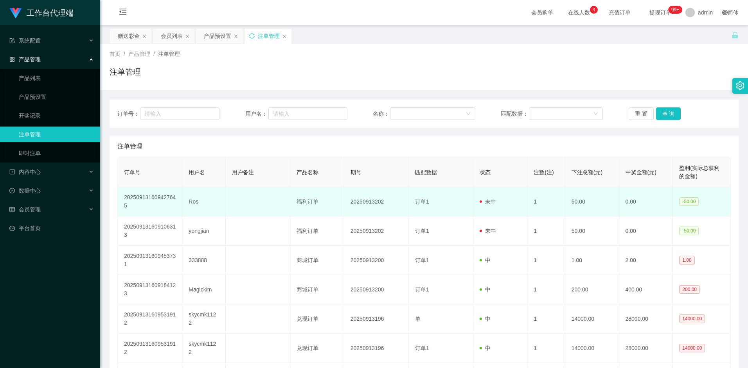
click at [495, 212] on td "未中" at bounding box center [500, 201] width 54 height 29
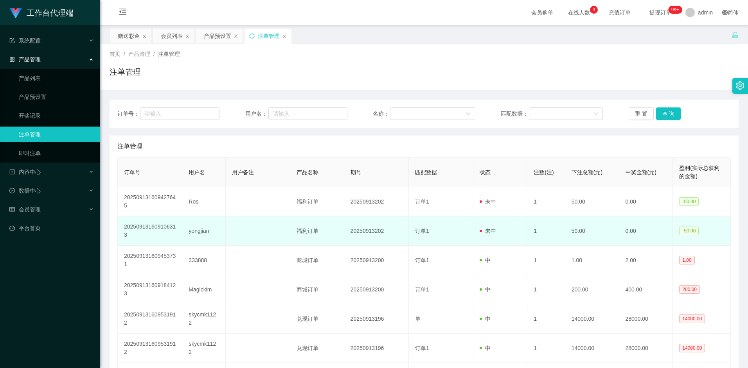
click at [495, 229] on span "未中" at bounding box center [487, 231] width 16 height 6
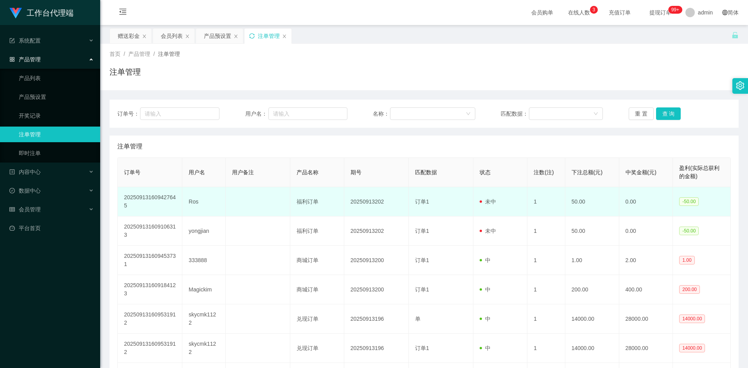
click at [498, 212] on td "未中" at bounding box center [500, 201] width 54 height 29
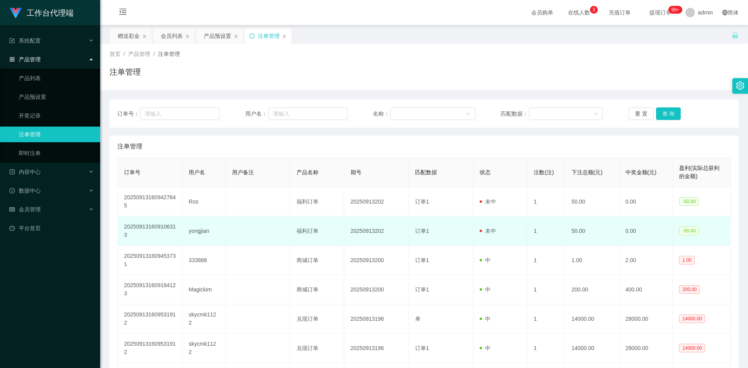
drag, startPoint x: 498, startPoint y: 224, endPoint x: 497, endPoint y: 219, distance: 4.8
click at [497, 224] on td "未中" at bounding box center [500, 231] width 54 height 29
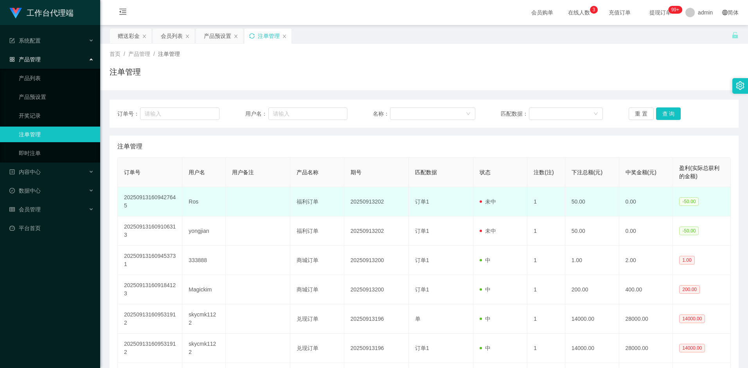
click at [496, 205] on td "未中" at bounding box center [500, 201] width 54 height 29
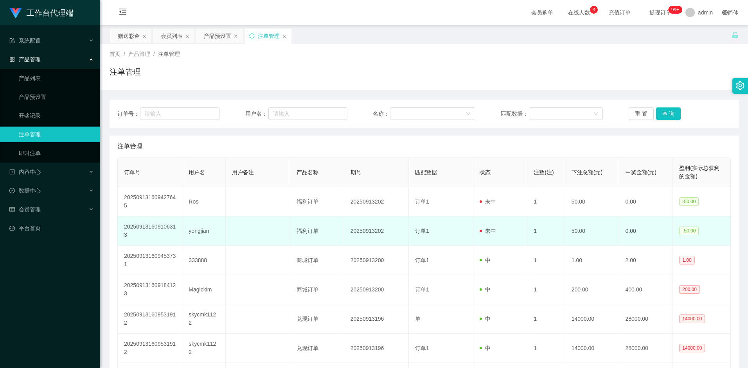
click at [493, 231] on span "未中" at bounding box center [487, 231] width 16 height 6
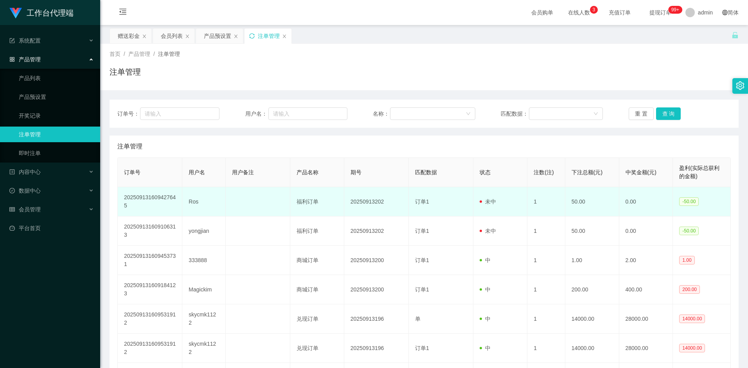
click at [493, 208] on td "未中" at bounding box center [500, 201] width 54 height 29
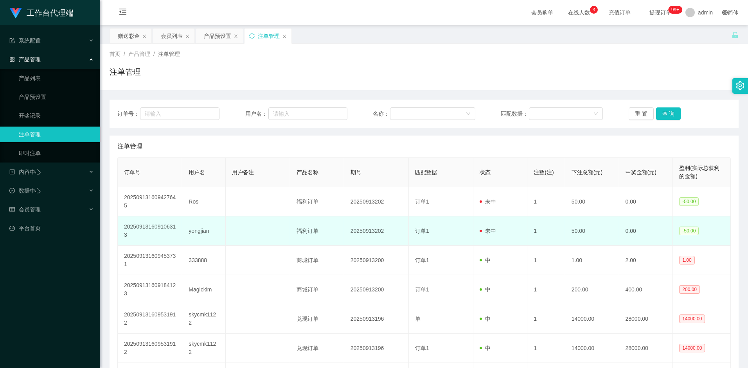
click at [494, 227] on td "未中" at bounding box center [500, 231] width 54 height 29
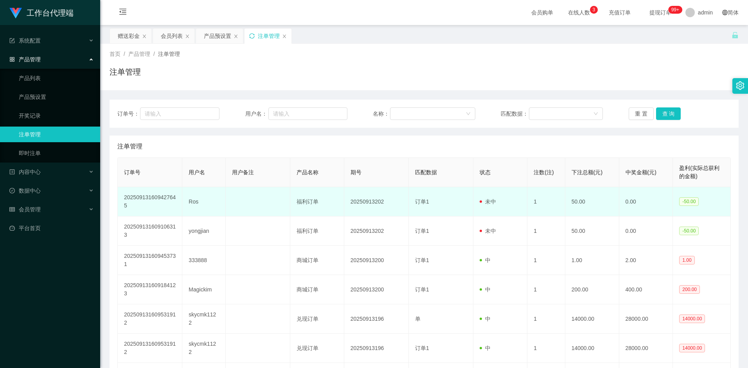
click at [495, 203] on span "未中" at bounding box center [487, 202] width 16 height 6
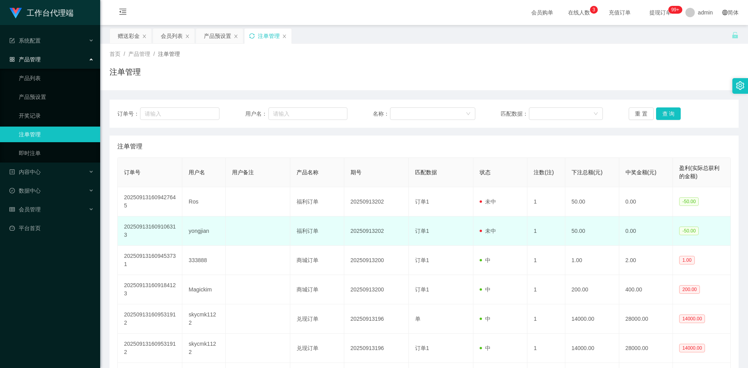
click at [493, 224] on td "未中" at bounding box center [500, 231] width 54 height 29
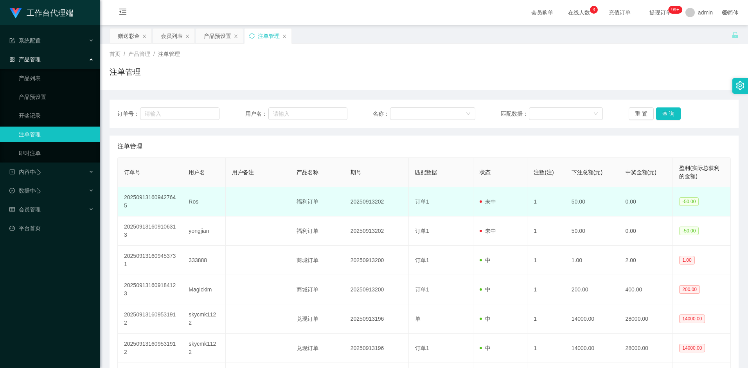
click at [492, 200] on span "未中" at bounding box center [487, 202] width 16 height 6
drag, startPoint x: 490, startPoint y: 221, endPoint x: 491, endPoint y: 201, distance: 20.0
click at [490, 221] on td "未中" at bounding box center [500, 231] width 54 height 29
drag, startPoint x: 491, startPoint y: 195, endPoint x: 491, endPoint y: 212, distance: 16.8
click at [491, 195] on td "未中" at bounding box center [500, 201] width 54 height 29
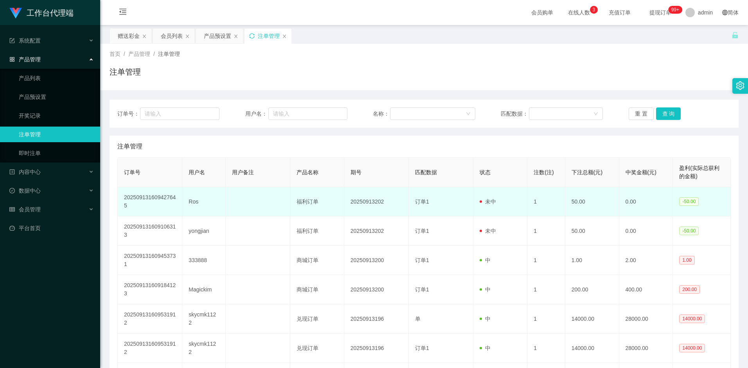
drag, startPoint x: 491, startPoint y: 214, endPoint x: 495, endPoint y: 190, distance: 24.6
click at [491, 214] on td "未中" at bounding box center [500, 201] width 54 height 29
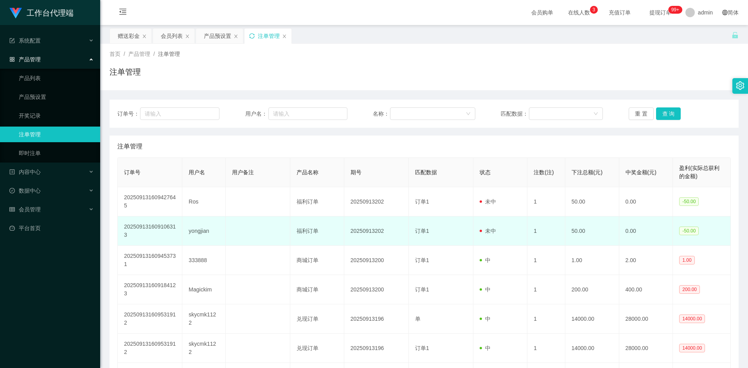
drag, startPoint x: 495, startPoint y: 190, endPoint x: 490, endPoint y: 221, distance: 31.6
click at [495, 195] on td "未中" at bounding box center [500, 201] width 54 height 29
click at [490, 221] on td "未中" at bounding box center [500, 231] width 54 height 29
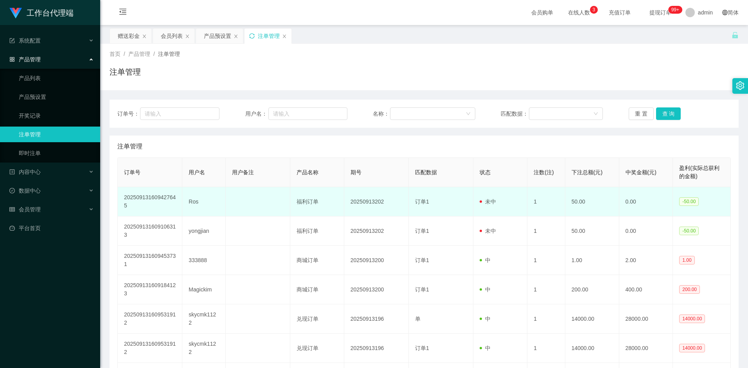
click at [494, 194] on td "未中" at bounding box center [500, 201] width 54 height 29
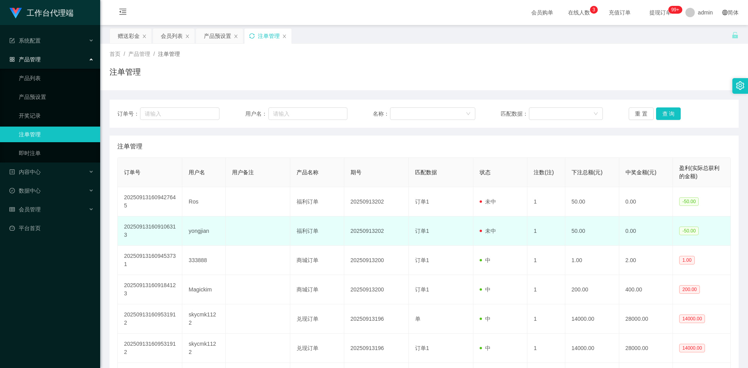
click at [487, 218] on td "未中" at bounding box center [500, 231] width 54 height 29
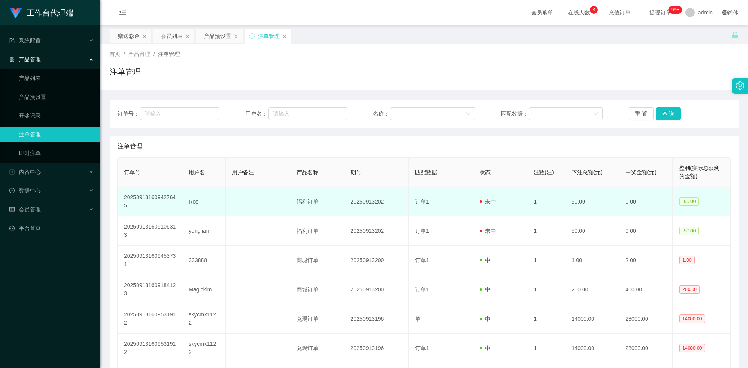
click at [484, 199] on span at bounding box center [481, 202] width 5 height 8
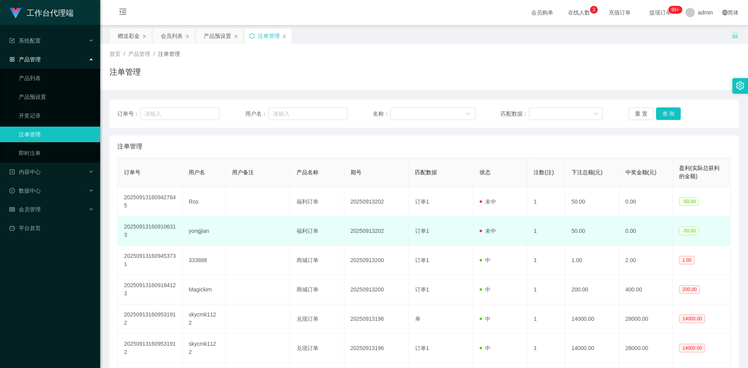
click at [483, 219] on td "未中" at bounding box center [500, 231] width 54 height 29
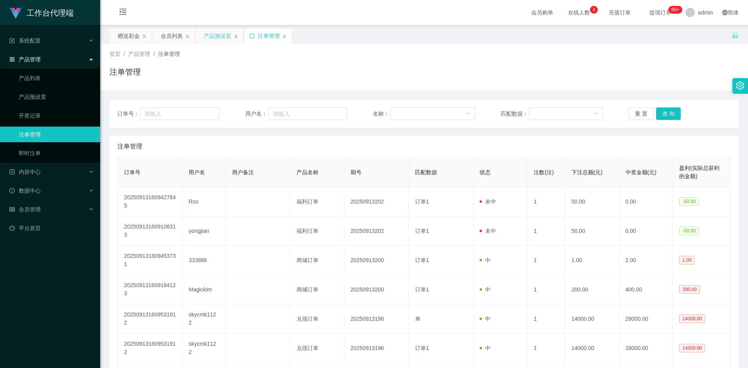
click at [211, 42] on div "产品预设置" at bounding box center [217, 36] width 27 height 15
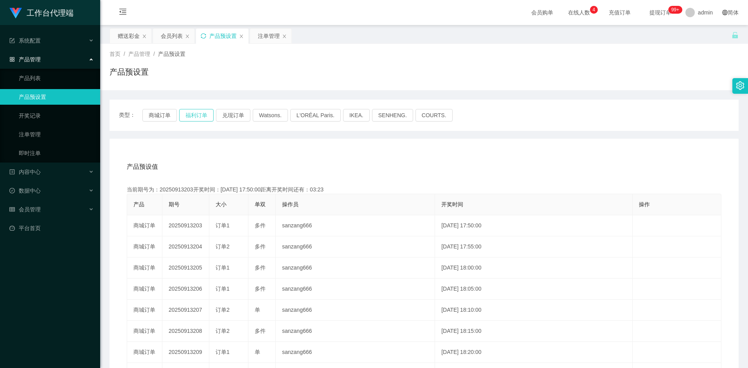
click at [203, 117] on button "福利订单" at bounding box center [196, 115] width 34 height 13
click at [165, 36] on div "会员列表" at bounding box center [172, 36] width 22 height 15
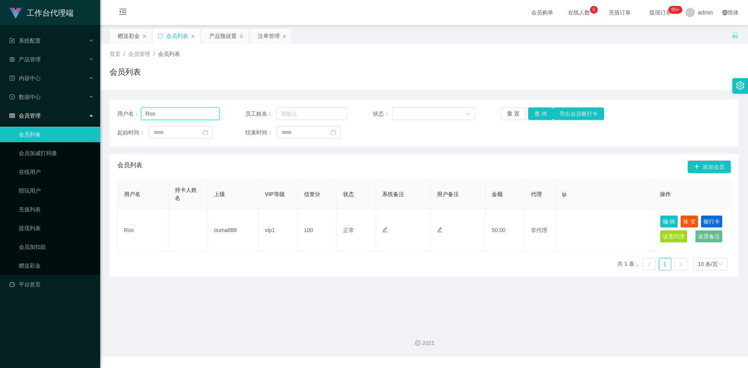
click at [170, 115] on input "Ros" at bounding box center [180, 114] width 79 height 13
click at [126, 37] on div "赠送彩金" at bounding box center [129, 36] width 22 height 15
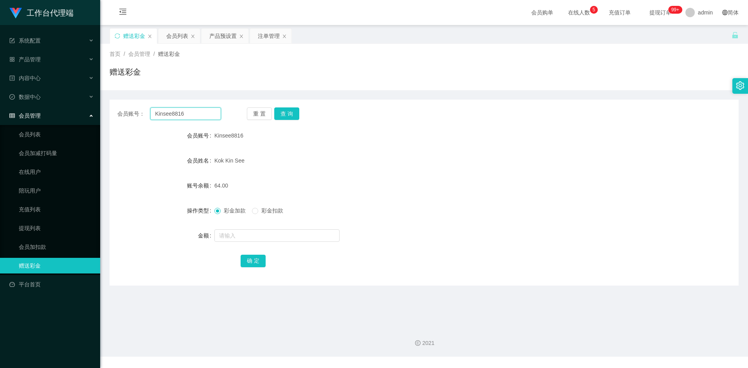
click at [190, 113] on input "Kinsee8816" at bounding box center [185, 114] width 70 height 13
paste input "Ros"
type input "Ros"
click at [285, 114] on button "查 询" at bounding box center [286, 114] width 25 height 13
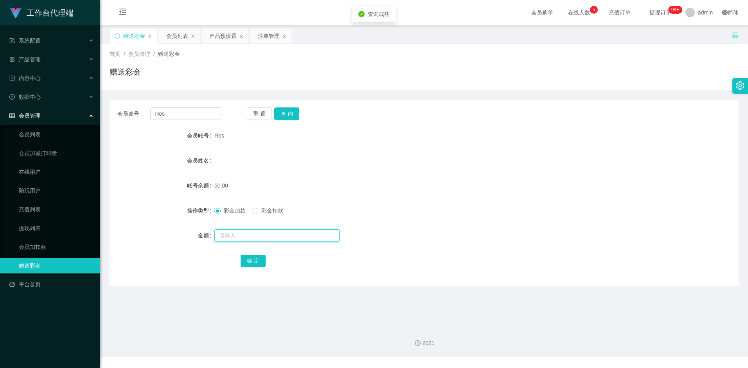
click at [239, 235] on input "text" at bounding box center [276, 235] width 125 height 13
type input "100"
click at [250, 255] on button "确 定" at bounding box center [252, 261] width 25 height 13
click at [380, 190] on div "150.00" at bounding box center [397, 186] width 367 height 16
click at [286, 115] on button "查 询" at bounding box center [286, 114] width 25 height 13
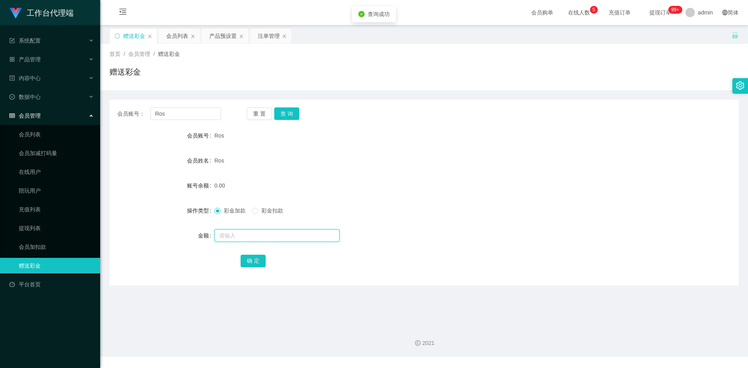
click at [241, 233] on input "text" at bounding box center [276, 235] width 125 height 13
type input "8"
click at [251, 259] on button "确 定" at bounding box center [252, 261] width 25 height 13
drag, startPoint x: 461, startPoint y: 182, endPoint x: 472, endPoint y: 177, distance: 12.2
click at [462, 181] on div "8.00" at bounding box center [397, 186] width 367 height 16
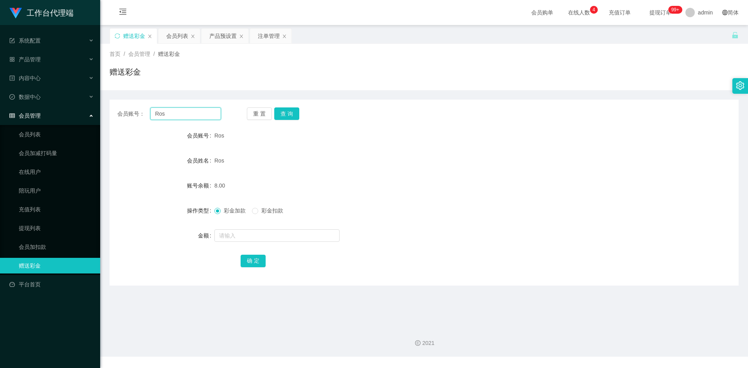
click at [200, 118] on input "Ros" at bounding box center [185, 114] width 70 height 13
paste input "Kinsee8816"
type input "Kinsee8816"
click at [285, 111] on button "查 询" at bounding box center [286, 114] width 25 height 13
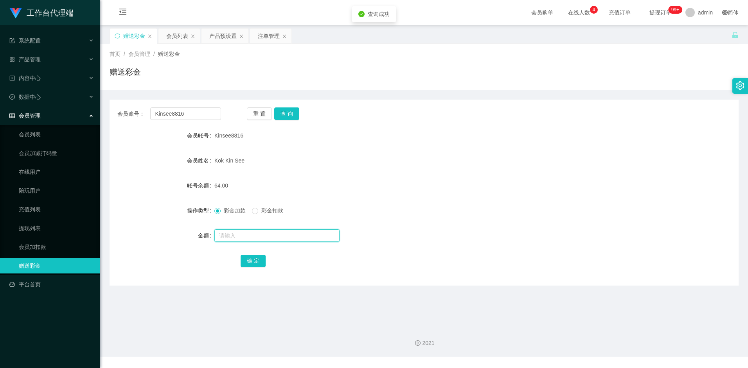
click at [242, 237] on input "text" at bounding box center [276, 235] width 125 height 13
type input "8"
click at [256, 260] on button "确 定" at bounding box center [252, 261] width 25 height 13
click at [407, 234] on div at bounding box center [397, 236] width 367 height 16
click at [188, 115] on input "Kinsee8816" at bounding box center [185, 114] width 70 height 13
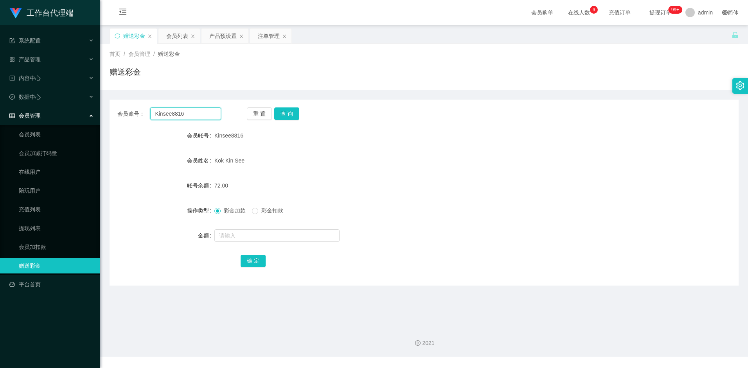
click at [188, 115] on input "Kinsee8816" at bounding box center [185, 114] width 70 height 13
click at [288, 108] on button "查 询" at bounding box center [286, 114] width 25 height 13
click at [248, 240] on input "text" at bounding box center [276, 235] width 125 height 13
type input "8"
click at [253, 255] on button "确 定" at bounding box center [252, 261] width 25 height 13
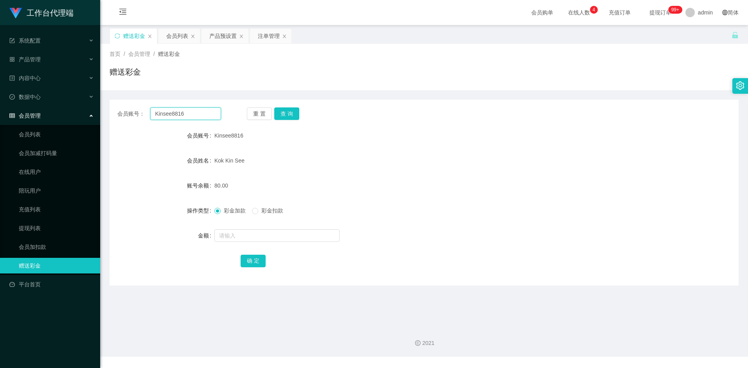
click at [186, 109] on input "Kinsee8816" at bounding box center [185, 114] width 70 height 13
paste input "Ros"
type input "Ros"
click at [290, 116] on button "查 询" at bounding box center [286, 114] width 25 height 13
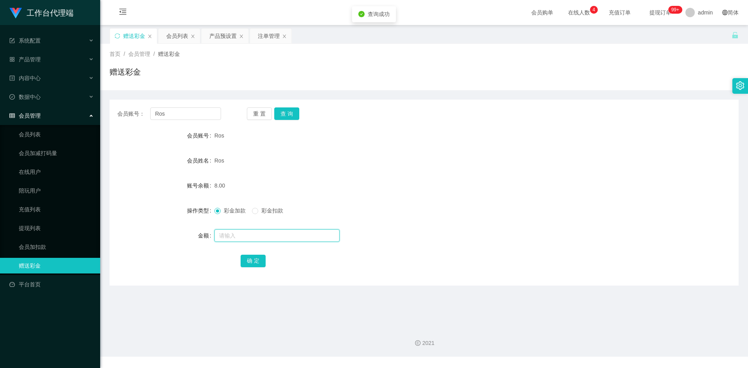
click at [244, 236] on input "text" at bounding box center [276, 235] width 125 height 13
type input "16"
drag, startPoint x: 249, startPoint y: 261, endPoint x: 263, endPoint y: 254, distance: 15.4
click at [251, 260] on button "确 定" at bounding box center [252, 261] width 25 height 13
click at [421, 209] on div "彩金加款 彩金扣款" at bounding box center [397, 211] width 367 height 16
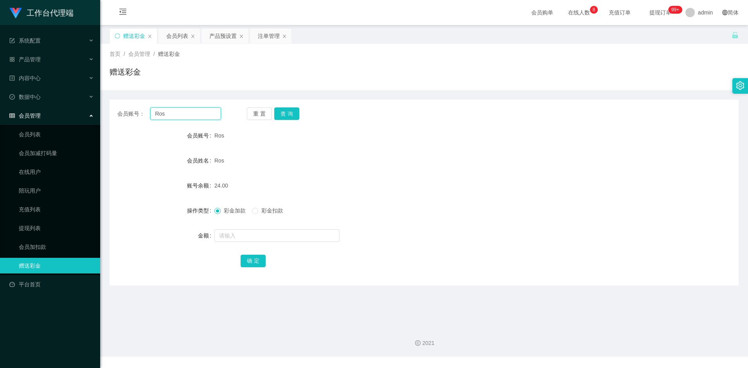
click at [196, 118] on input "Ros" at bounding box center [185, 114] width 70 height 13
paste input "Kinsee8816"
type input "Kinsee8816"
click at [287, 115] on button "查 询" at bounding box center [286, 114] width 25 height 13
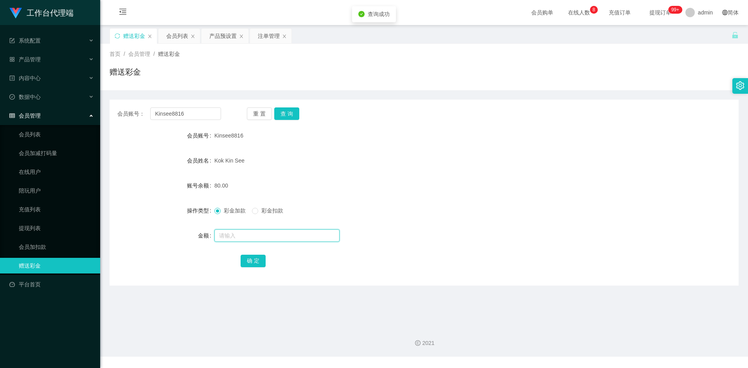
click at [242, 239] on input "text" at bounding box center [276, 235] width 125 height 13
type input "8"
click at [253, 256] on button "确 定" at bounding box center [252, 261] width 25 height 13
click at [526, 206] on div "彩金加款 彩金扣款" at bounding box center [397, 211] width 367 height 16
click at [197, 113] on input "Kinsee8816" at bounding box center [185, 114] width 70 height 13
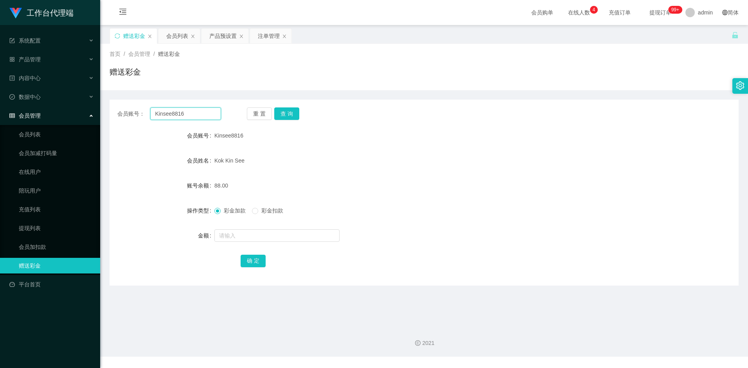
click at [197, 113] on input "Kinsee8816" at bounding box center [185, 114] width 70 height 13
paste input "Ros"
type input "Ros"
click at [292, 111] on button "查 询" at bounding box center [286, 114] width 25 height 13
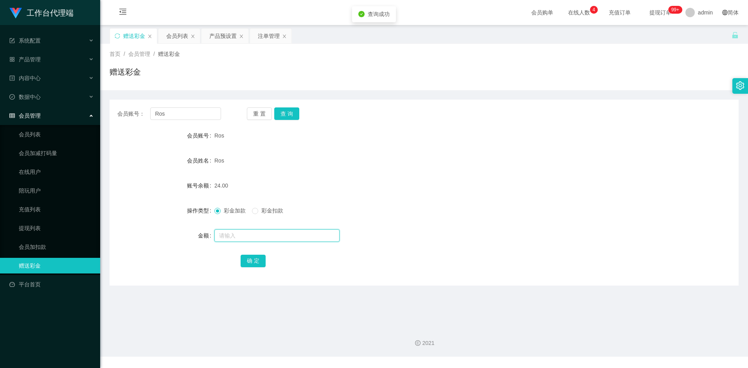
click at [232, 235] on input "text" at bounding box center [276, 235] width 125 height 13
type input "14"
click at [256, 257] on button "确 定" at bounding box center [252, 261] width 25 height 13
click at [183, 115] on input "Ros" at bounding box center [185, 114] width 70 height 13
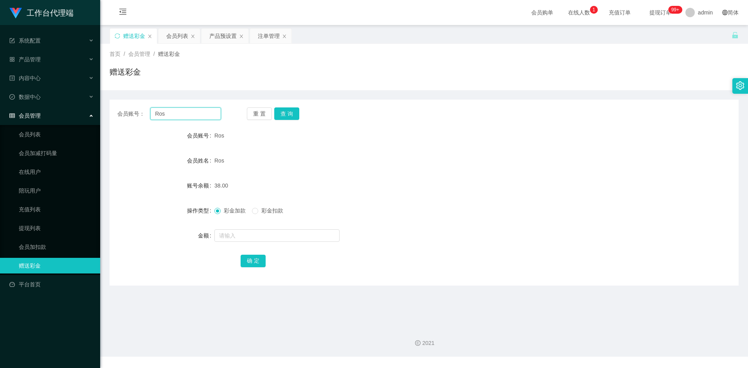
paste input "97697785"
type input "97697785"
click at [297, 109] on button "查 询" at bounding box center [286, 114] width 25 height 13
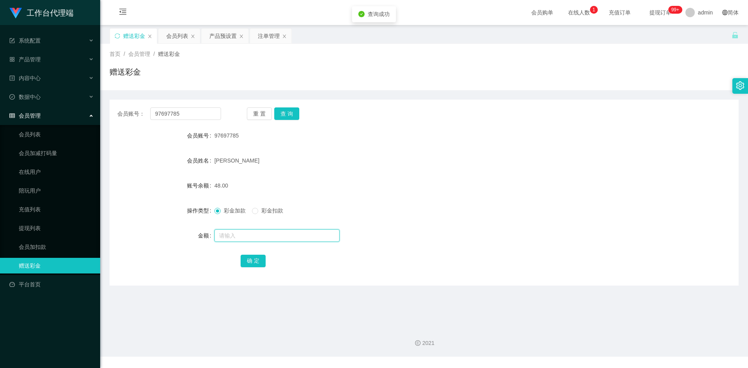
click at [241, 234] on input "text" at bounding box center [276, 235] width 125 height 13
type input "24"
click at [251, 260] on button "确 定" at bounding box center [252, 261] width 25 height 13
click at [196, 114] on input "97697785" at bounding box center [185, 114] width 70 height 13
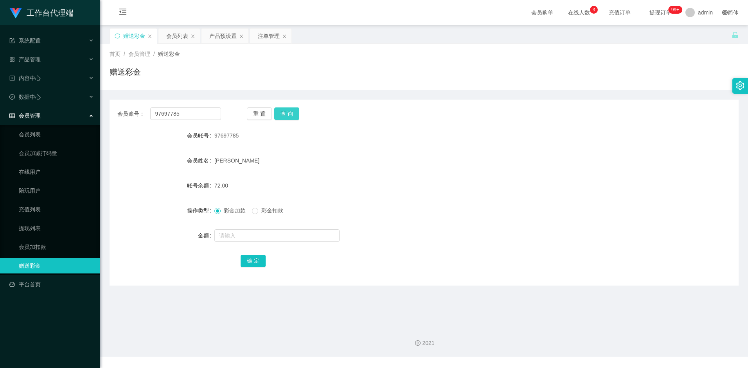
click at [287, 113] on button "查 询" at bounding box center [286, 114] width 25 height 13
click at [235, 238] on input "text" at bounding box center [276, 235] width 125 height 13
type input "8"
click at [258, 264] on button "确 定" at bounding box center [252, 261] width 25 height 13
click at [501, 208] on div "彩金加款 彩金扣款" at bounding box center [397, 211] width 367 height 16
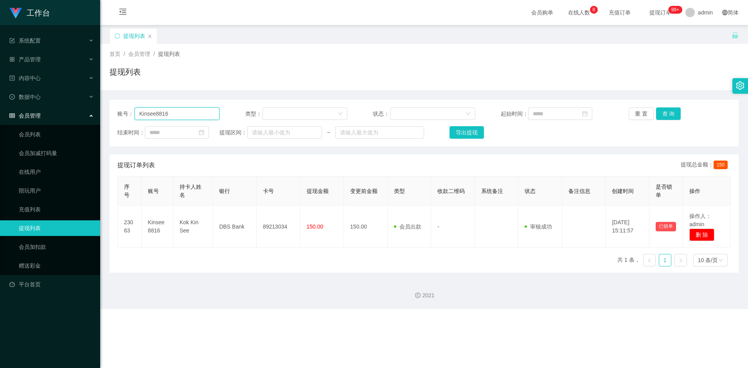
click at [183, 113] on input "Kinsee8816" at bounding box center [176, 114] width 85 height 13
paste input "Ros"
type input "Ros"
click at [673, 116] on button "查 询" at bounding box center [668, 114] width 25 height 13
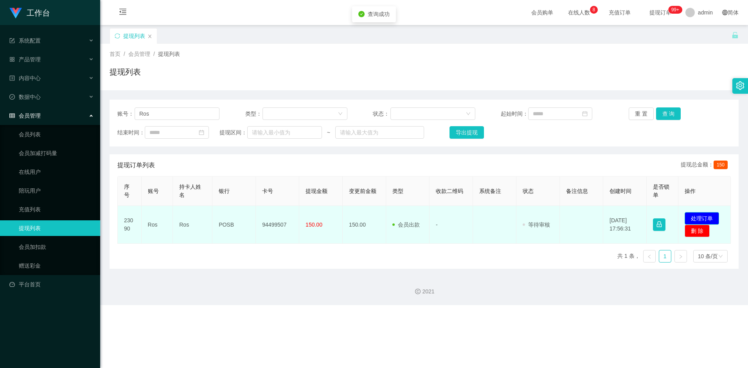
click at [694, 215] on button "处理订单" at bounding box center [701, 218] width 34 height 13
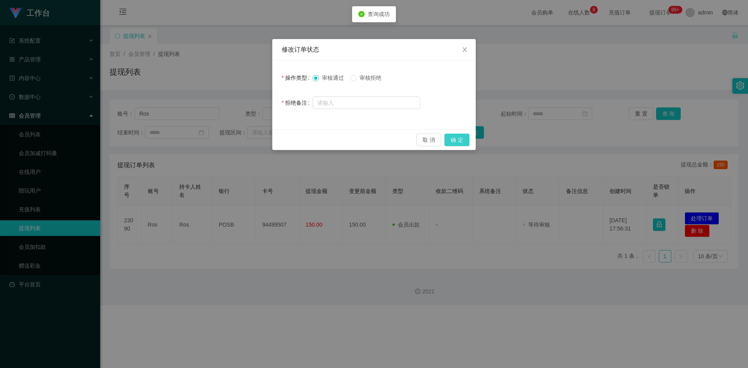
click at [456, 142] on button "确 定" at bounding box center [456, 140] width 25 height 13
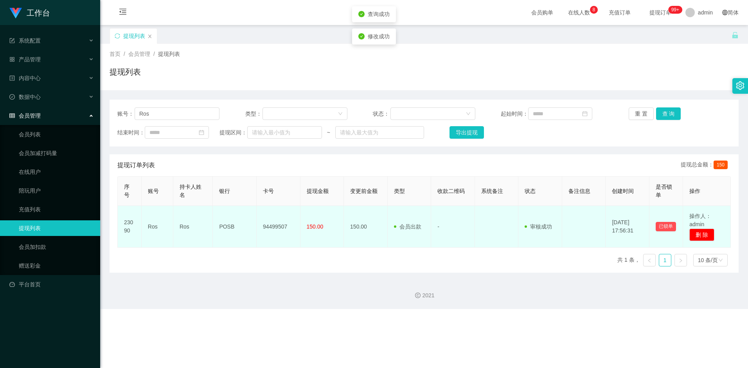
click at [273, 236] on td "94499507" at bounding box center [278, 227] width 44 height 42
click at [274, 226] on td "94499507" at bounding box center [278, 227] width 44 height 42
copy td "94499507"
